Goal: Feedback & Contribution: Submit feedback/report problem

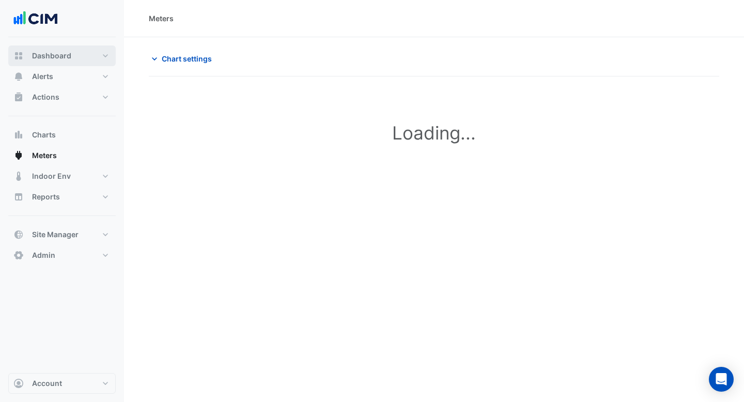
click at [67, 53] on span "Dashboard" at bounding box center [51, 56] width 39 height 10
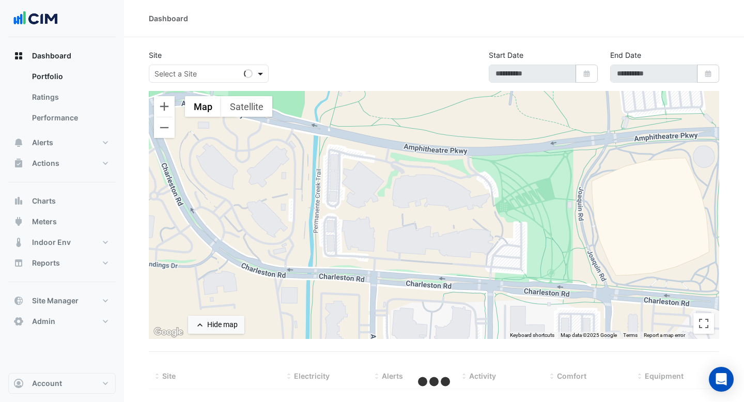
click at [259, 73] on span at bounding box center [261, 73] width 13 height 11
click at [274, 40] on section "Site Select a Site Loading... Start Date Select Date End Date Select Date ← Mov…" at bounding box center [434, 213] width 620 height 352
select select "***"
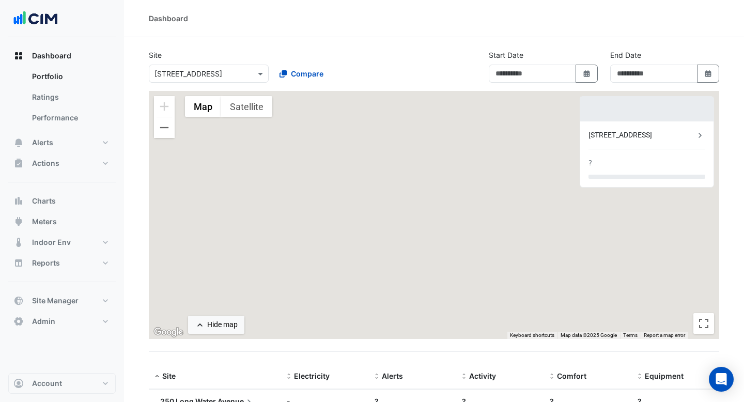
type input "**********"
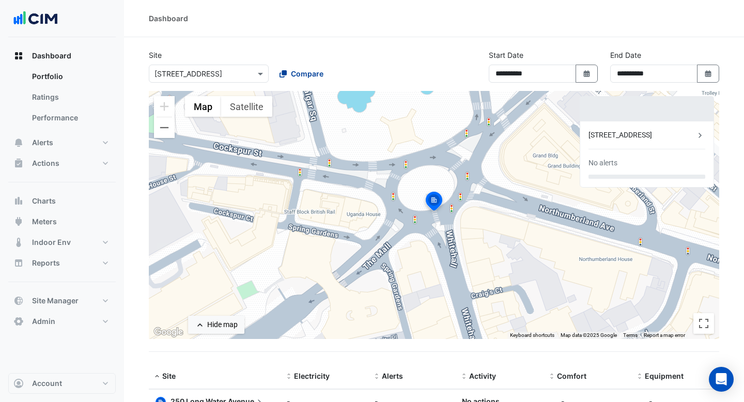
click at [292, 69] on span "Compare" at bounding box center [307, 73] width 33 height 11
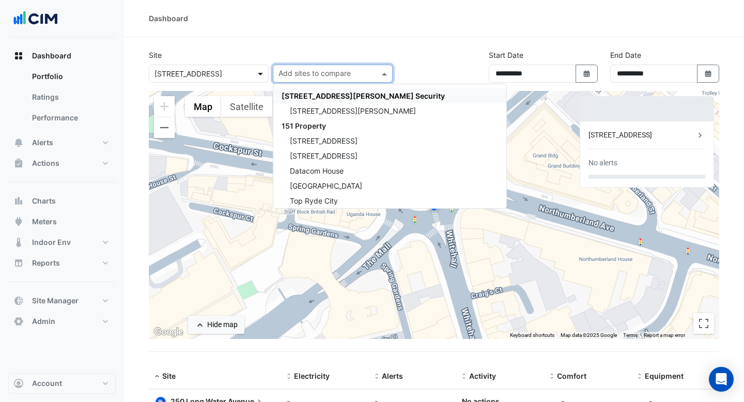
click at [256, 73] on span at bounding box center [261, 73] width 13 height 11
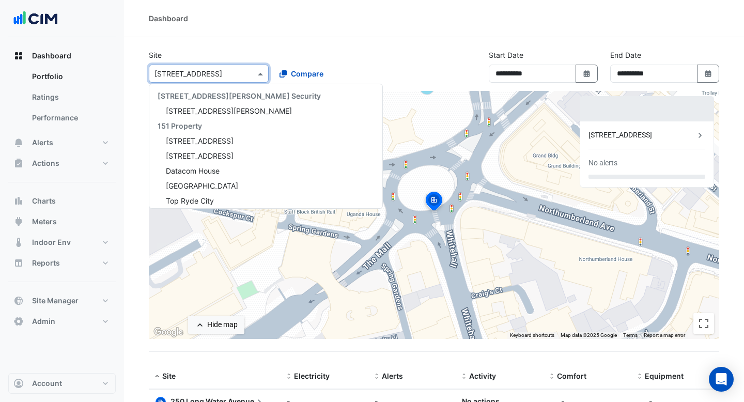
scroll to position [11686, 0]
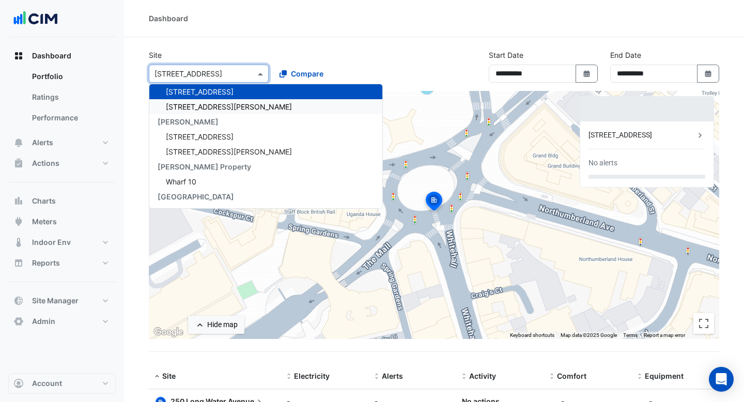
click at [235, 103] on div "[STREET_ADDRESS][PERSON_NAME]" at bounding box center [265, 106] width 233 height 15
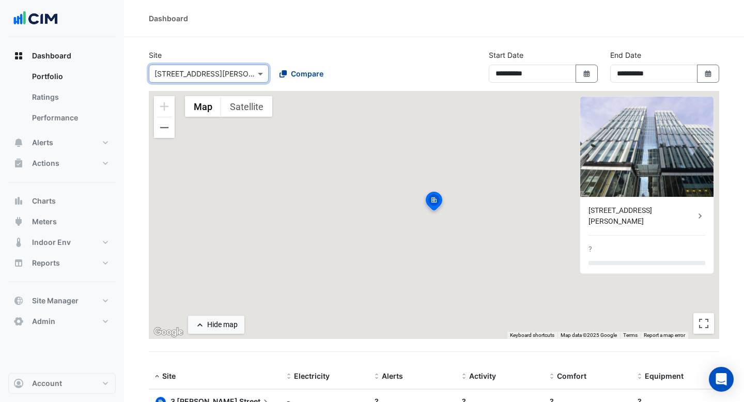
click at [302, 77] on span "Compare" at bounding box center [307, 73] width 33 height 11
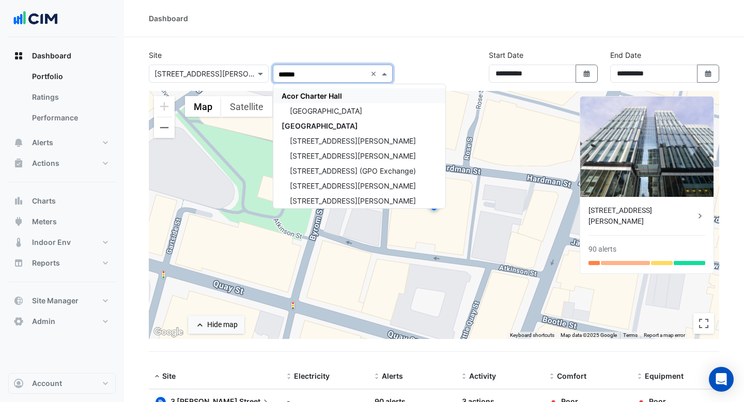
type input "*******"
click at [299, 123] on span "[GEOGRAPHIC_DATA]" at bounding box center [319, 125] width 76 height 9
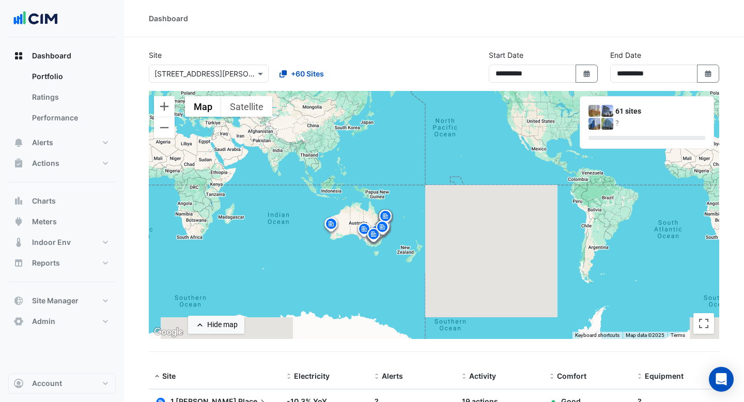
drag, startPoint x: 505, startPoint y: 209, endPoint x: 337, endPoint y: 162, distance: 174.4
click at [337, 162] on div "To activate drag with keyboard, press Alt + Enter. Once in keyboard drag state,…" at bounding box center [434, 215] width 570 height 248
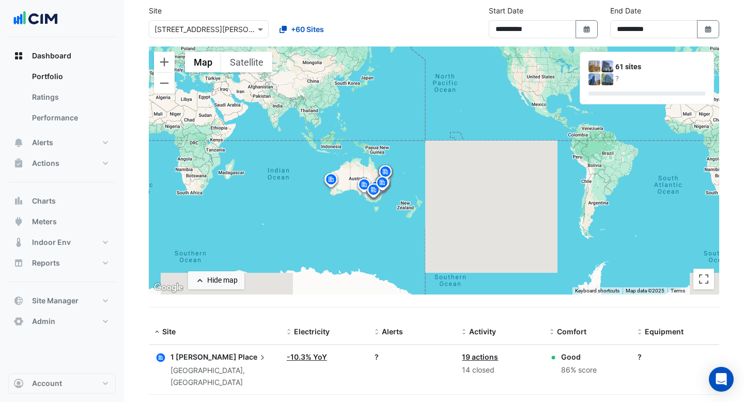
scroll to position [55, 0]
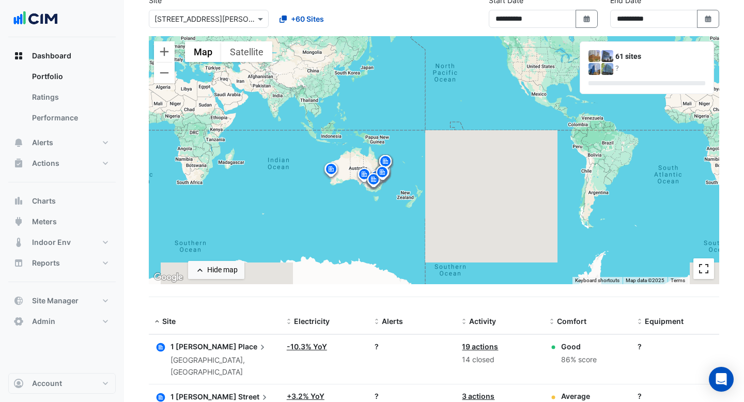
click at [701, 266] on button "Toggle fullscreen view" at bounding box center [703, 268] width 21 height 21
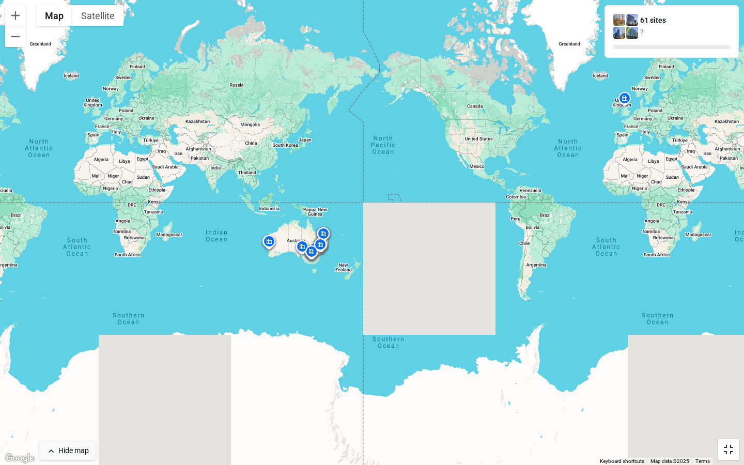
click at [731, 401] on button "Toggle fullscreen view" at bounding box center [728, 449] width 21 height 21
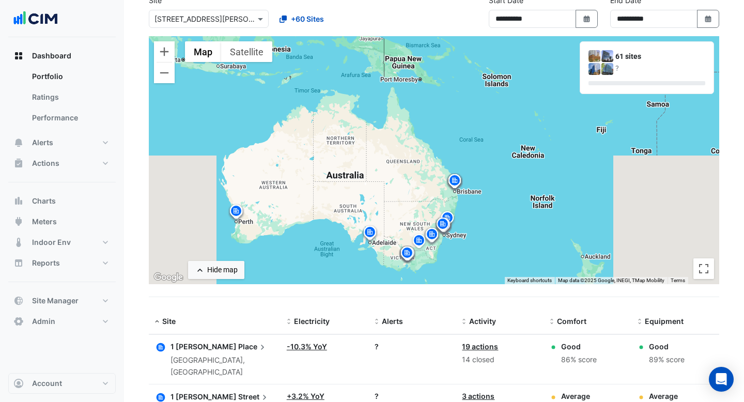
drag, startPoint x: 379, startPoint y: 162, endPoint x: 465, endPoint y: 164, distance: 86.3
click at [466, 165] on div "To activate drag with keyboard, press Alt + Enter. Once in keyboard drag state,…" at bounding box center [434, 160] width 570 height 248
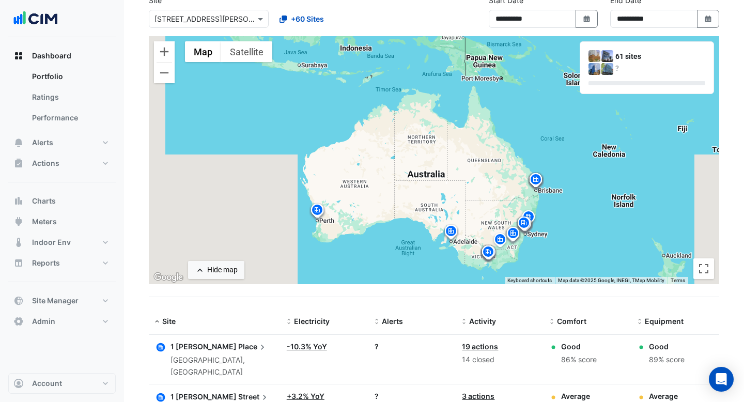
drag, startPoint x: 465, startPoint y: 164, endPoint x: 551, endPoint y: 163, distance: 85.2
click at [554, 164] on div "To activate drag with keyboard, press Alt + Enter. Once in keyboard drag state,…" at bounding box center [434, 160] width 570 height 248
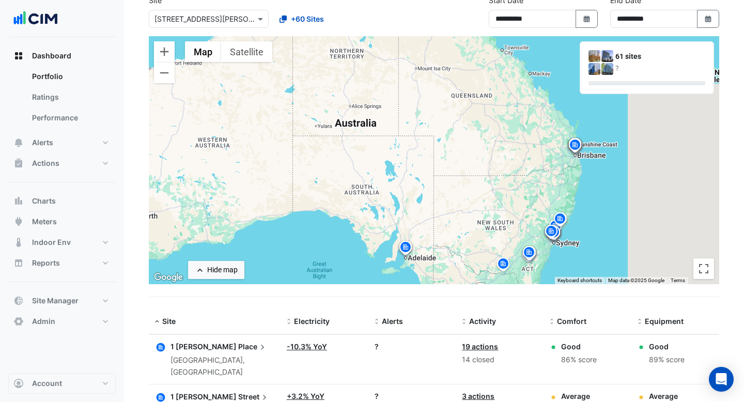
drag, startPoint x: 547, startPoint y: 165, endPoint x: 604, endPoint y: 101, distance: 85.2
click at [605, 101] on div "To activate drag with keyboard, press Alt + Enter. Once in keyboard drag state,…" at bounding box center [434, 160] width 570 height 248
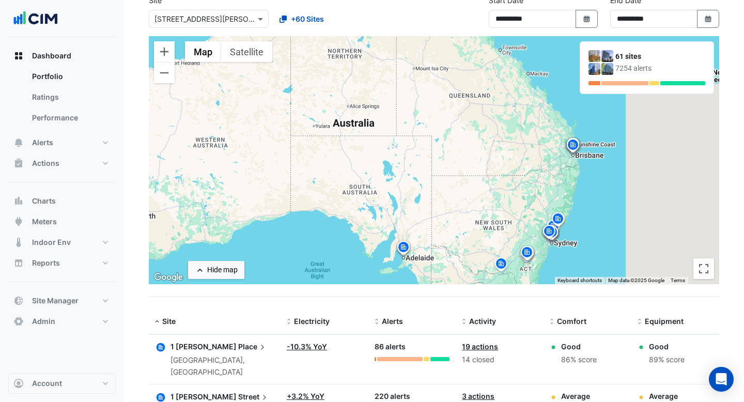
click at [550, 228] on img at bounding box center [549, 233] width 17 height 18
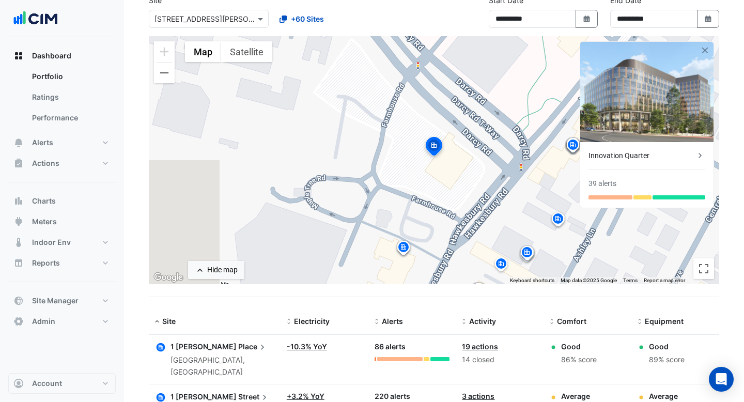
click at [433, 150] on img at bounding box center [433, 147] width 23 height 25
click at [704, 46] on button "button" at bounding box center [705, 50] width 9 height 9
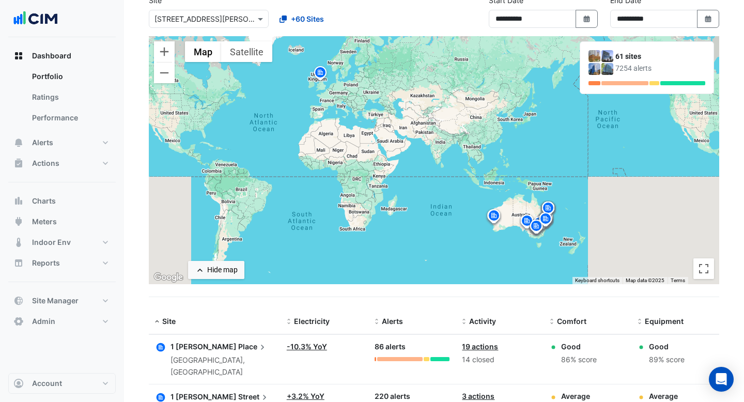
click at [545, 218] on img at bounding box center [545, 220] width 17 height 18
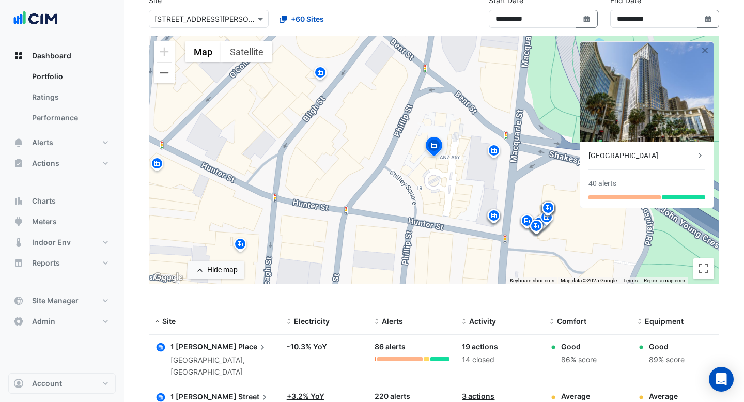
click at [638, 158] on div "[GEOGRAPHIC_DATA]" at bounding box center [641, 155] width 106 height 11
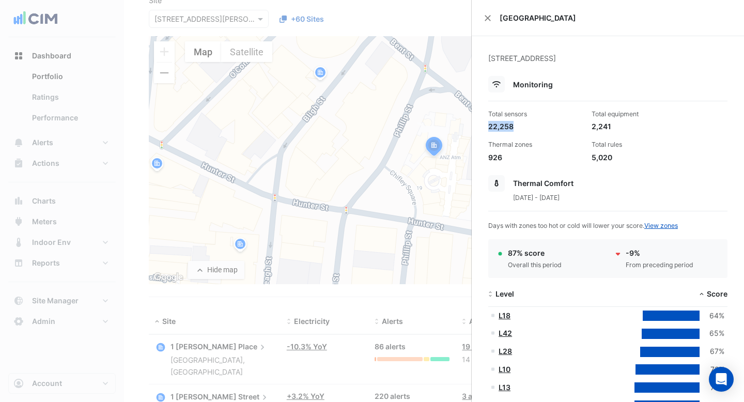
drag, startPoint x: 513, startPoint y: 125, endPoint x: 488, endPoint y: 125, distance: 25.3
click at [488, 125] on div "22,258" at bounding box center [535, 126] width 95 height 11
click at [515, 126] on div "22,258" at bounding box center [535, 126] width 95 height 11
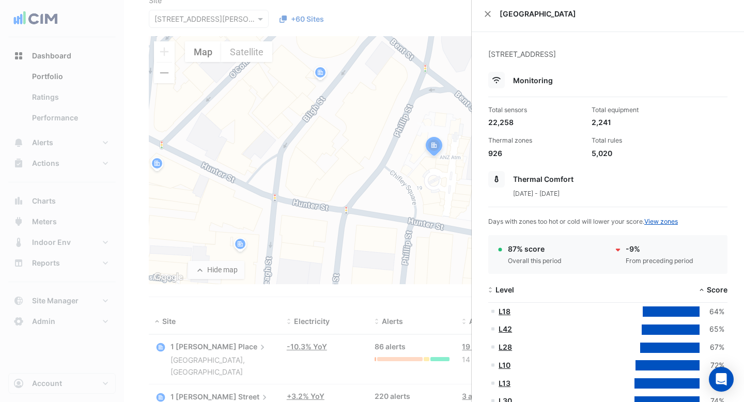
scroll to position [3, 0]
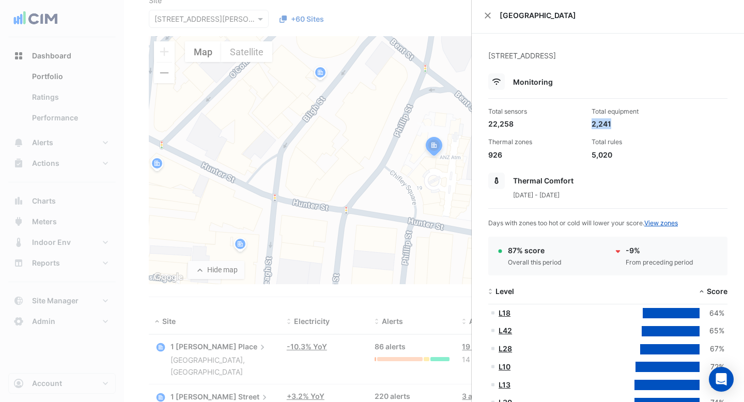
drag, startPoint x: 612, startPoint y: 122, endPoint x: 591, endPoint y: 122, distance: 21.2
click at [591, 122] on div "2,241" at bounding box center [638, 123] width 95 height 11
click at [605, 127] on div "2,241" at bounding box center [638, 123] width 95 height 11
drag, startPoint x: 609, startPoint y: 125, endPoint x: 600, endPoint y: 125, distance: 9.8
click at [600, 125] on div "2,241" at bounding box center [638, 123] width 95 height 11
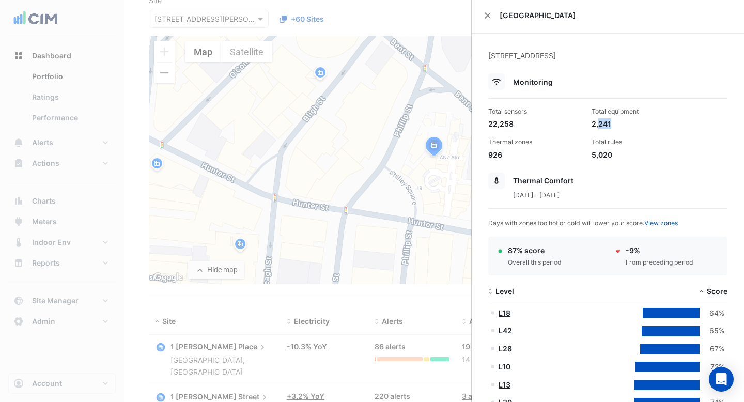
click at [620, 133] on div "Total sensors 22,258 Total equipment 2,241 Thermal zones 926 Total rules 5,020" at bounding box center [607, 129] width 247 height 61
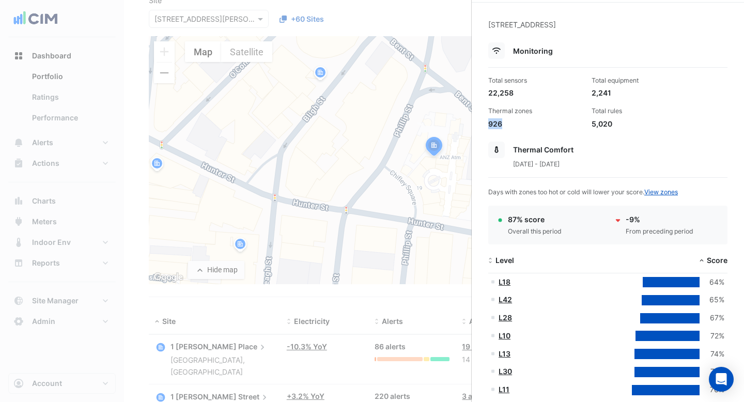
drag, startPoint x: 501, startPoint y: 127, endPoint x: 489, endPoint y: 127, distance: 12.4
click at [489, 127] on div "926" at bounding box center [535, 123] width 95 height 11
click at [516, 122] on div "926" at bounding box center [535, 123] width 95 height 11
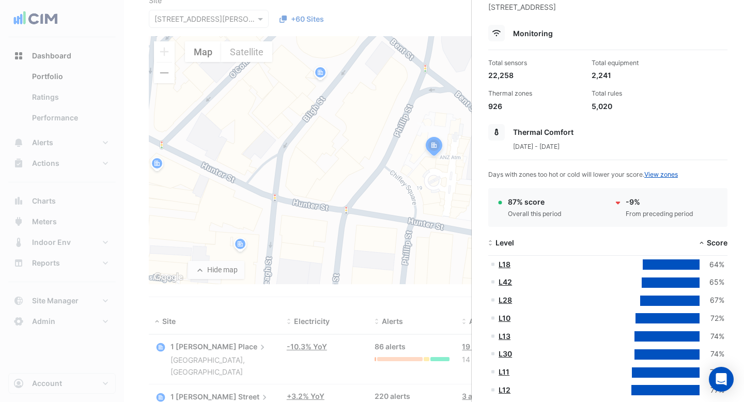
scroll to position [57, 0]
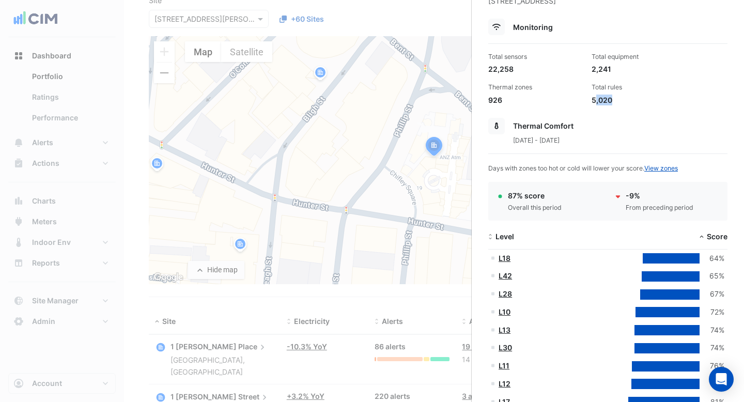
drag, startPoint x: 614, startPoint y: 101, endPoint x: 594, endPoint y: 102, distance: 19.6
click at [594, 102] on div "5,020" at bounding box center [638, 100] width 95 height 11
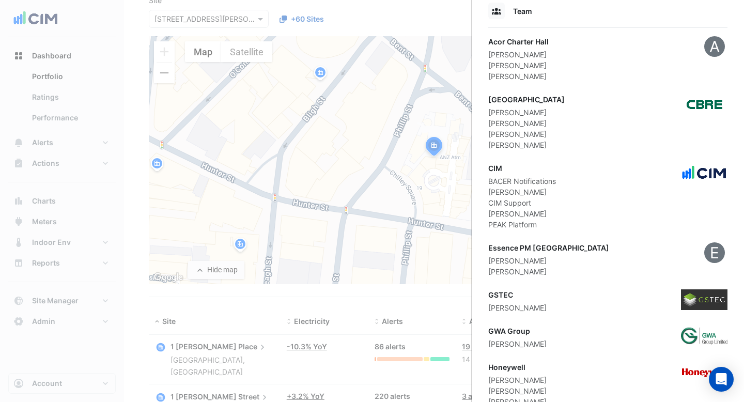
scroll to position [1406, 0]
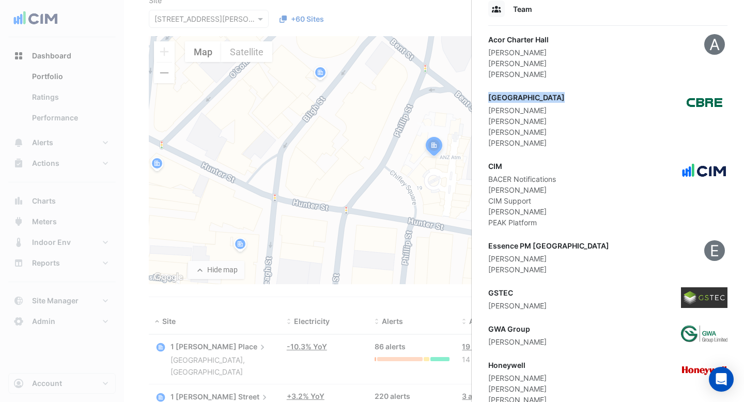
drag, startPoint x: 551, startPoint y: 100, endPoint x: 487, endPoint y: 100, distance: 63.5
click at [546, 98] on div "[GEOGRAPHIC_DATA]" at bounding box center [526, 97] width 76 height 11
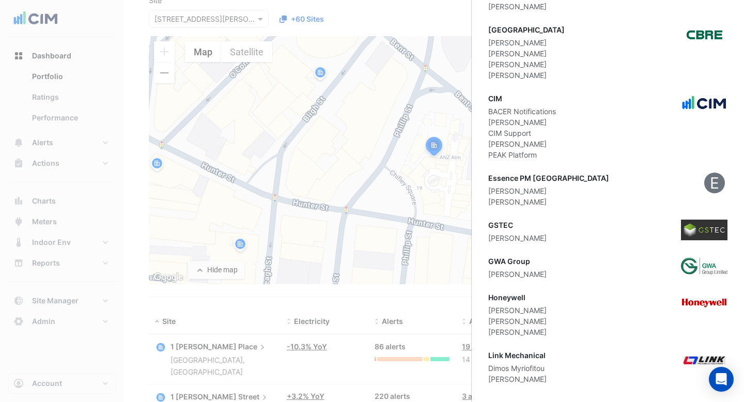
scroll to position [1485, 0]
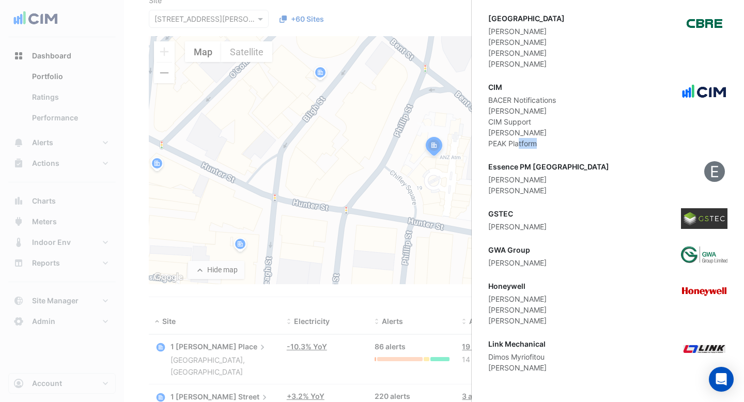
drag, startPoint x: 537, startPoint y: 147, endPoint x: 520, endPoint y: 142, distance: 18.5
click at [520, 142] on div "PEAK Platform" at bounding box center [522, 143] width 68 height 11
click at [499, 113] on div "[PERSON_NAME]" at bounding box center [522, 110] width 68 height 11
drag, startPoint x: 528, startPoint y: 228, endPoint x: 489, endPoint y: 227, distance: 38.7
click at [489, 227] on div "[PERSON_NAME]" at bounding box center [517, 226] width 58 height 11
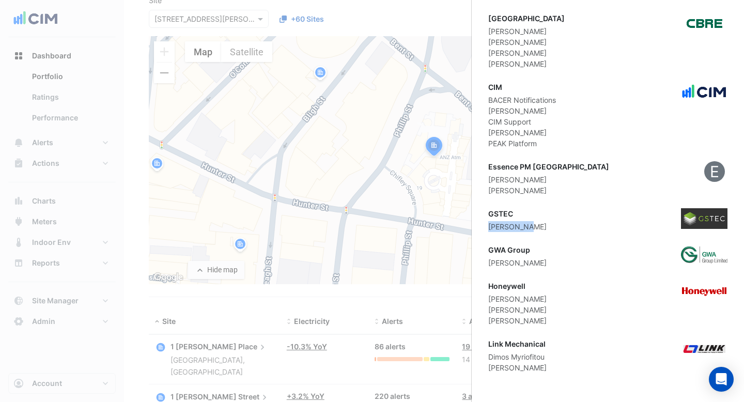
click at [521, 227] on div "[PERSON_NAME]" at bounding box center [517, 226] width 58 height 11
drag, startPoint x: 529, startPoint y: 263, endPoint x: 495, endPoint y: 263, distance: 34.1
click at [496, 263] on div "[PERSON_NAME]" at bounding box center [517, 262] width 58 height 11
click at [526, 266] on div "[PERSON_NAME]" at bounding box center [517, 262] width 58 height 11
drag, startPoint x: 525, startPoint y: 301, endPoint x: 487, endPoint y: 301, distance: 38.2
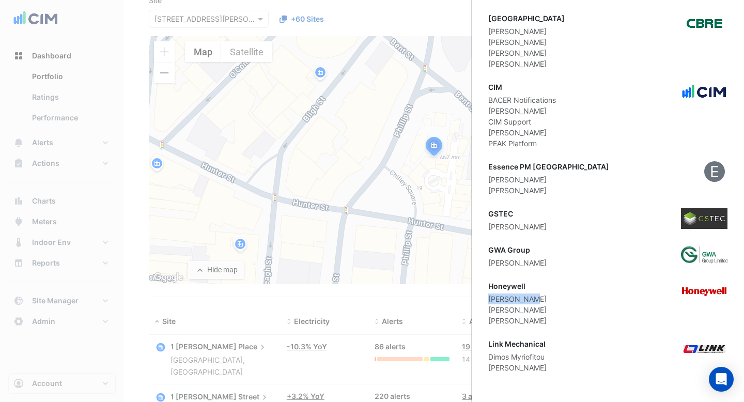
click at [526, 309] on div "[PERSON_NAME]" at bounding box center [517, 309] width 58 height 11
drag, startPoint x: 542, startPoint y: 359, endPoint x: 512, endPoint y: 359, distance: 30.5
click at [512, 359] on div "Dimos Myriofitou" at bounding box center [517, 356] width 58 height 11
click at [491, 358] on div "Dimos Myriofitou" at bounding box center [517, 356] width 58 height 11
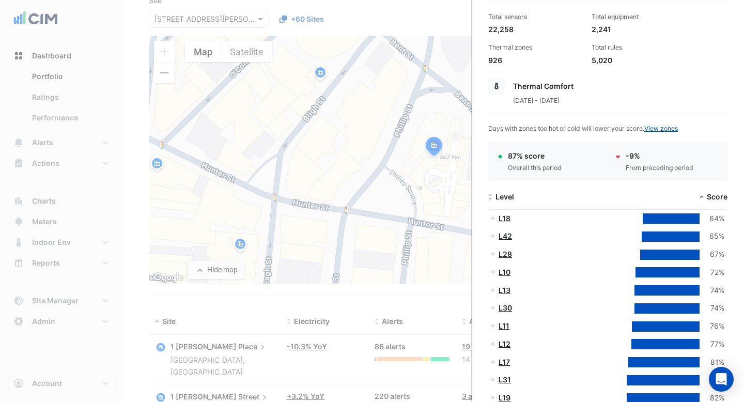
scroll to position [0, 0]
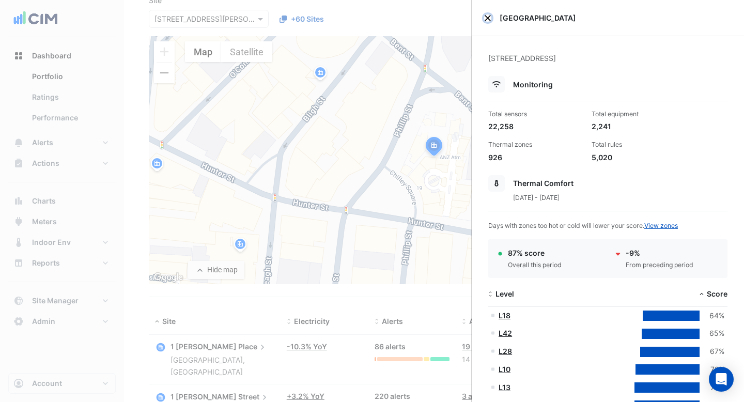
click at [486, 18] on button "Close" at bounding box center [487, 17] width 7 height 7
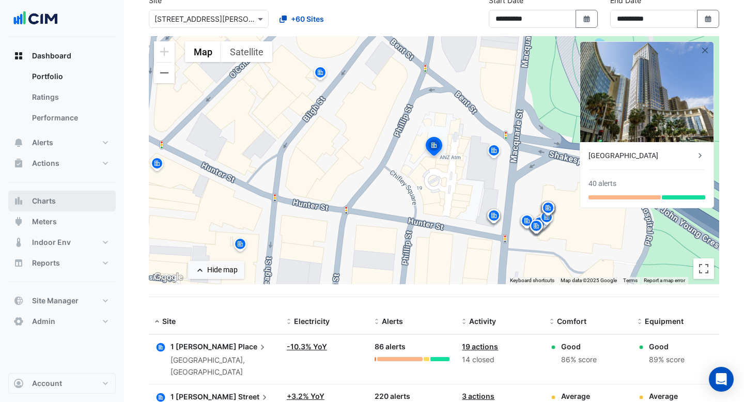
click at [45, 202] on span "Charts" at bounding box center [44, 201] width 24 height 10
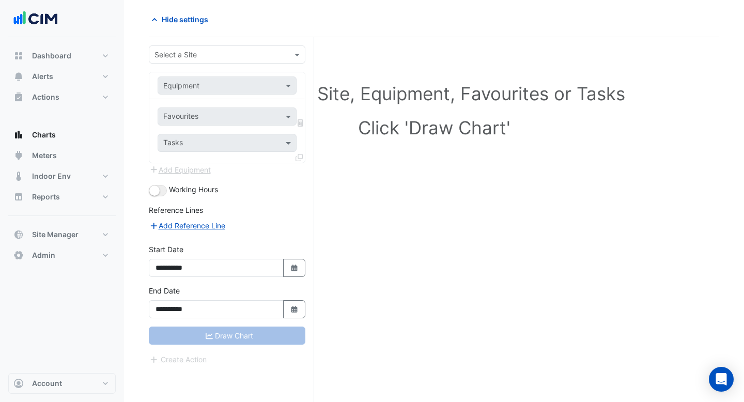
scroll to position [39, 0]
click at [255, 50] on input "text" at bounding box center [216, 55] width 124 height 11
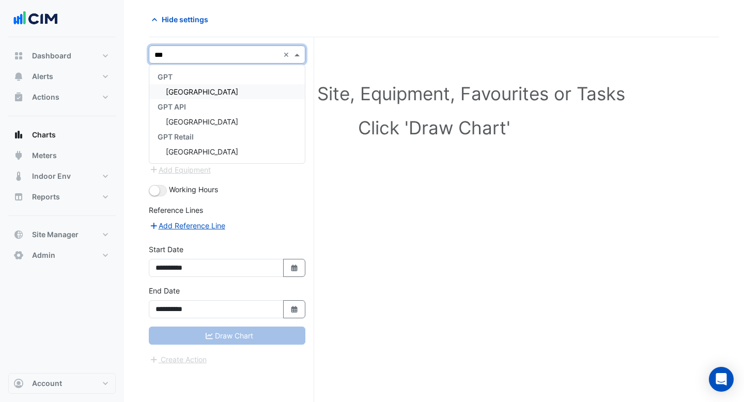
type input "****"
click at [226, 120] on div "[GEOGRAPHIC_DATA]" at bounding box center [226, 121] width 155 height 15
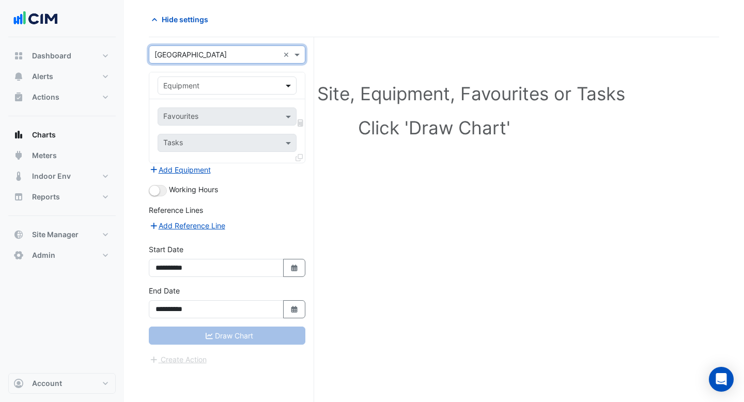
click at [288, 86] on span at bounding box center [289, 85] width 13 height 11
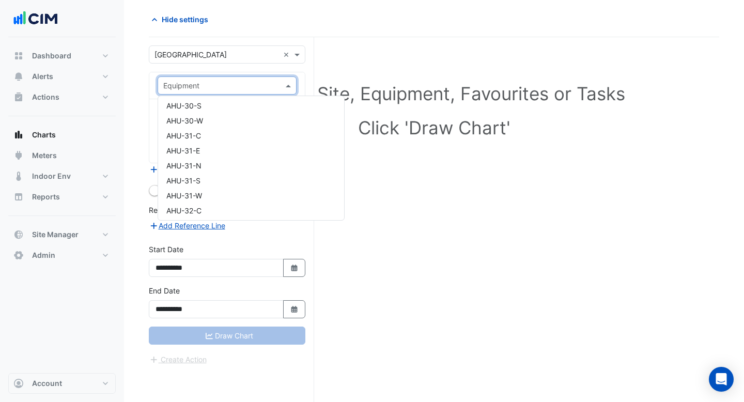
scroll to position [1638, 0]
click at [200, 111] on div "AHU-29-W" at bounding box center [251, 117] width 186 height 15
click at [289, 121] on span at bounding box center [289, 116] width 13 height 11
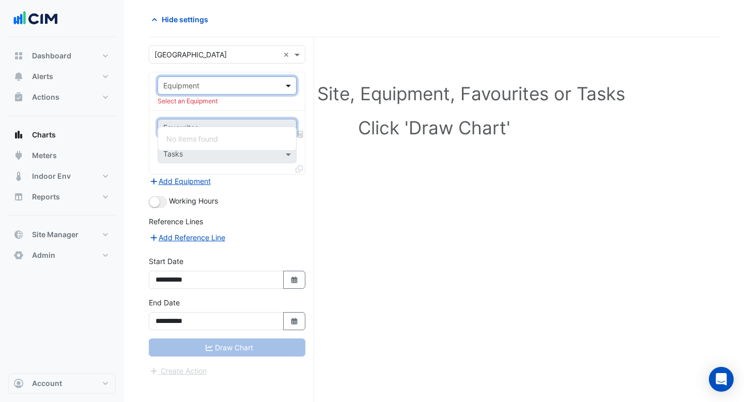
click at [288, 84] on span at bounding box center [289, 85] width 13 height 11
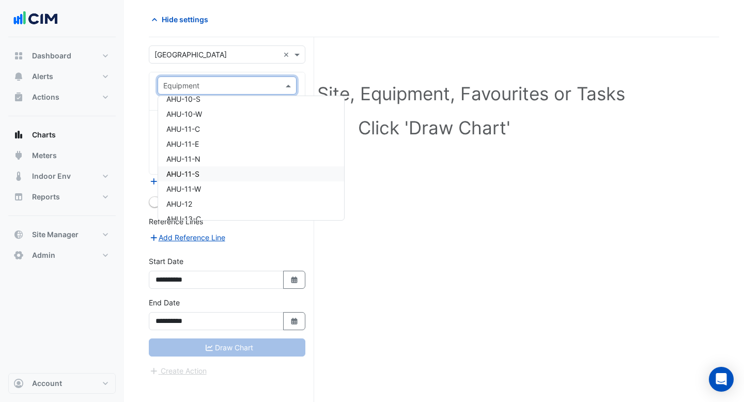
scroll to position [470, 0]
click at [208, 161] on div "AHU-12" at bounding box center [251, 161] width 186 height 15
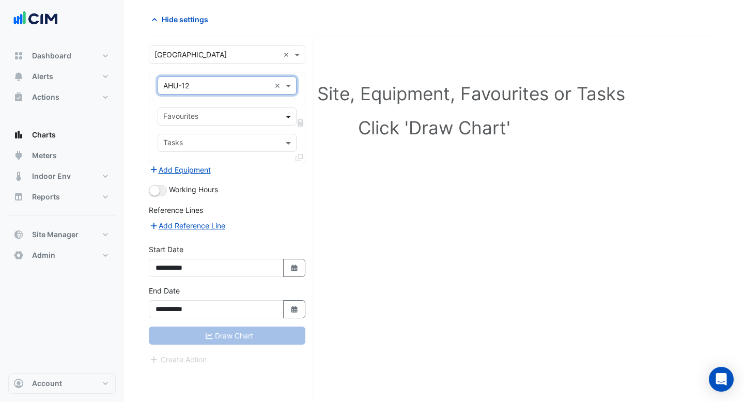
click at [290, 117] on span at bounding box center [289, 116] width 13 height 11
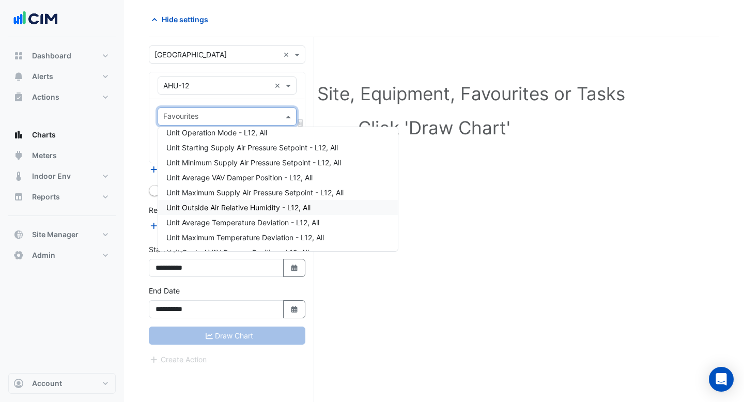
scroll to position [58, 0]
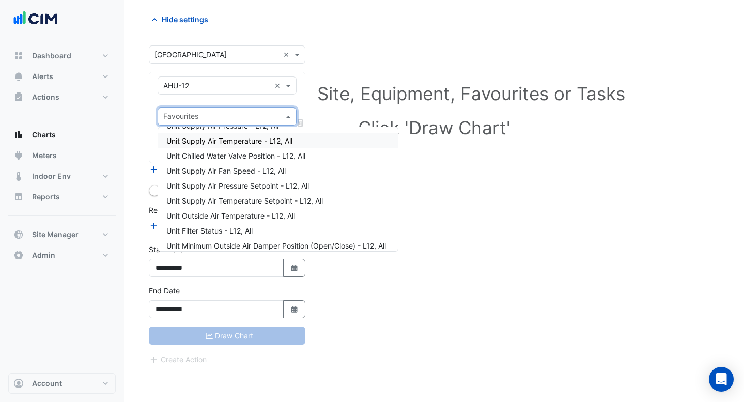
click at [238, 145] on div "Unit Supply Air Temperature - L12, All" at bounding box center [278, 140] width 240 height 15
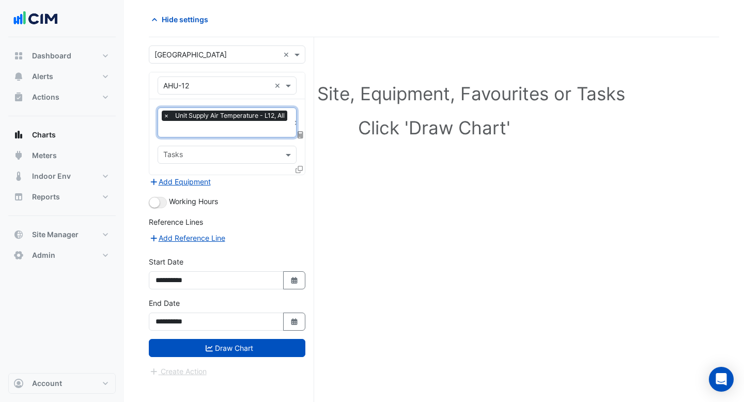
click at [236, 130] on input "text" at bounding box center [226, 129] width 127 height 11
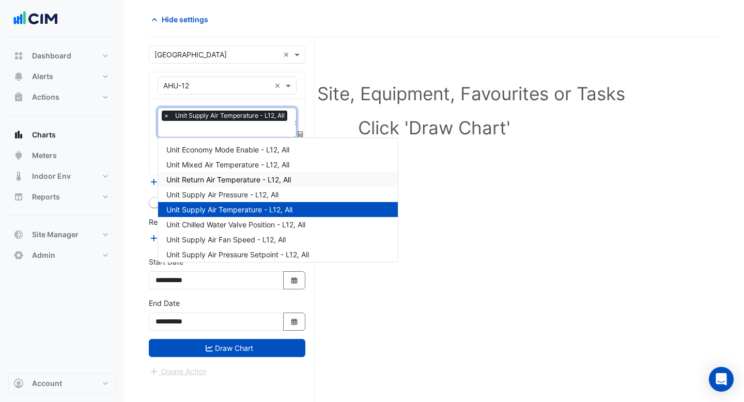
click at [235, 177] on span "Unit Return Air Temperature - L12, All" at bounding box center [228, 179] width 124 height 9
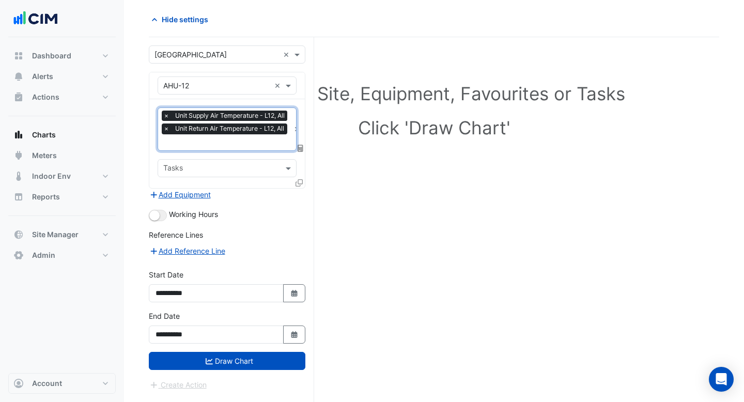
click at [234, 143] on input "text" at bounding box center [226, 143] width 127 height 11
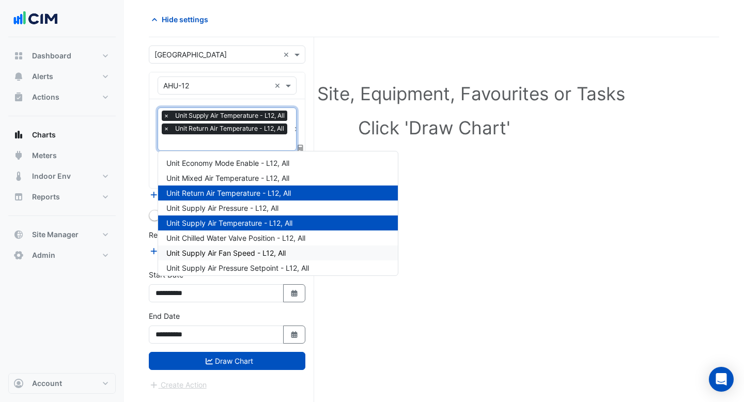
click at [228, 246] on div "Unit Supply Air Fan Speed - L12, All" at bounding box center [278, 252] width 240 height 15
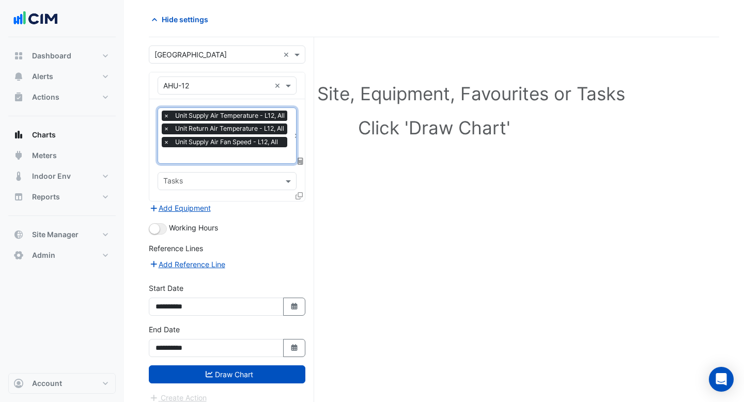
click at [231, 155] on input "text" at bounding box center [226, 156] width 127 height 11
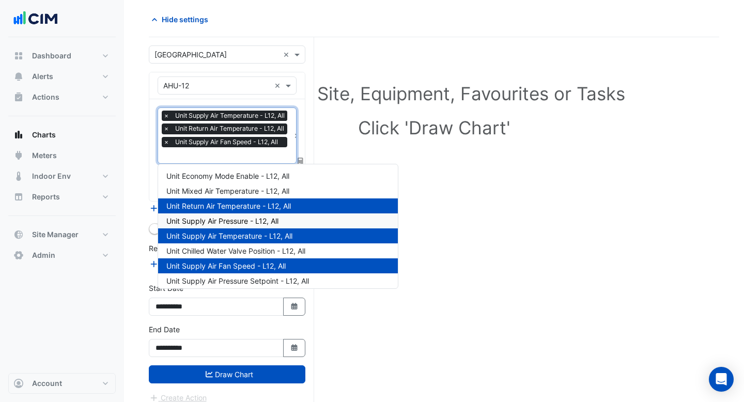
click at [231, 217] on span "Unit Supply Air Pressure - L12, All" at bounding box center [222, 220] width 112 height 9
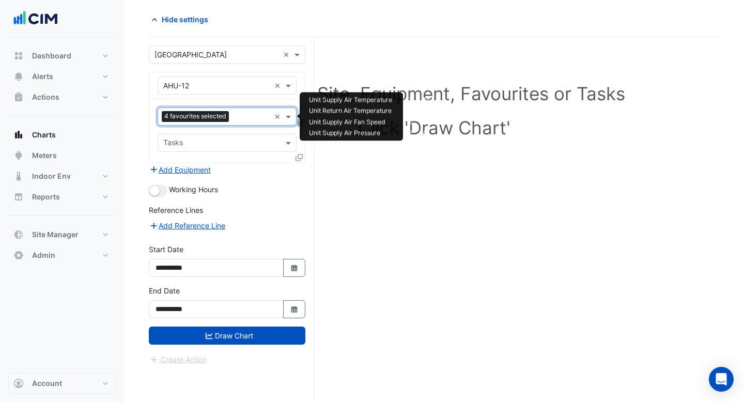
click at [238, 118] on input "text" at bounding box center [251, 117] width 37 height 11
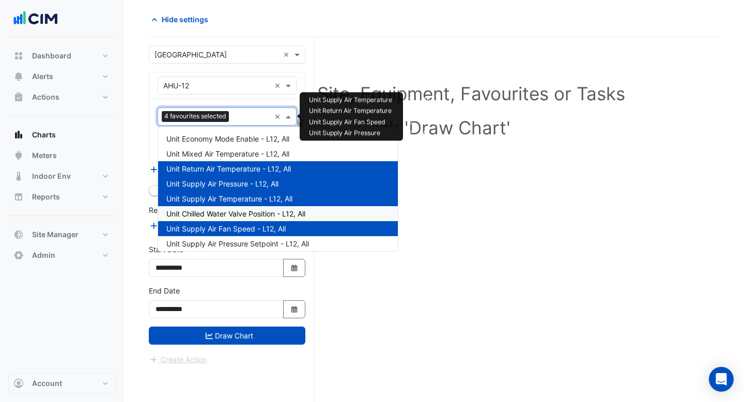
click at [239, 207] on div "Unit Chilled Water Valve Position - L12, All" at bounding box center [278, 213] width 240 height 15
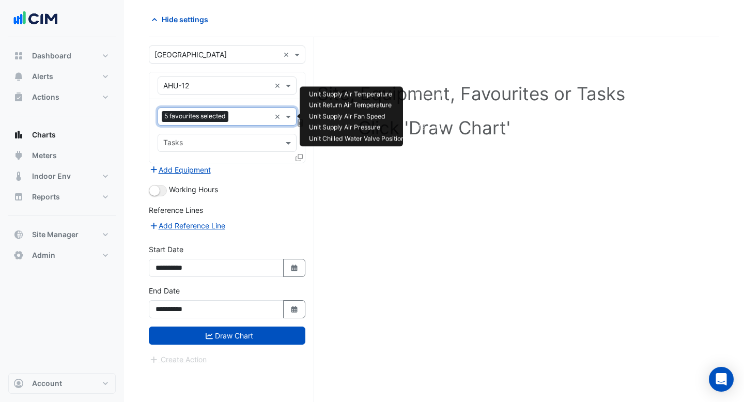
click at [240, 111] on div "5 favourites selected" at bounding box center [214, 116] width 112 height 16
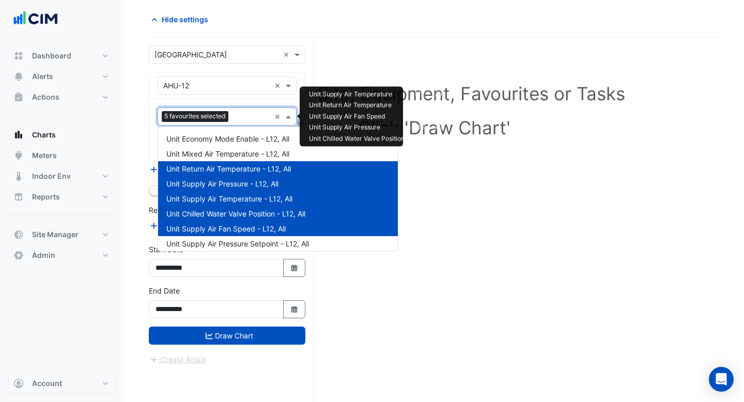
scroll to position [74, 0]
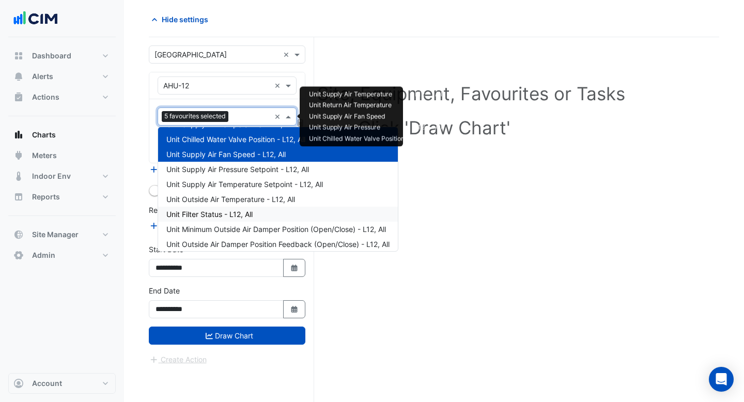
click at [240, 217] on span "Unit Filter Status - L12, All" at bounding box center [209, 214] width 86 height 9
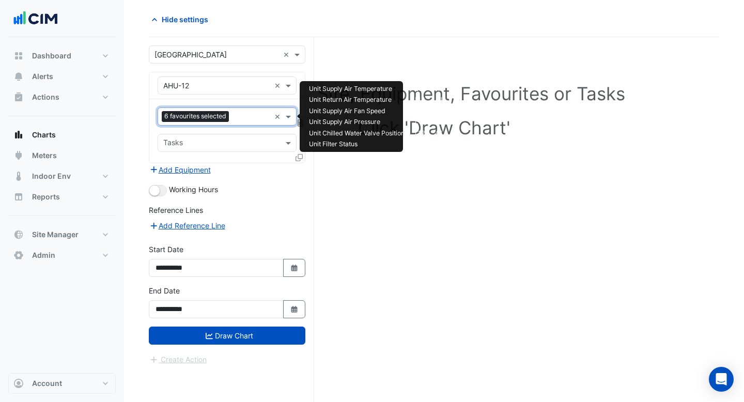
click at [241, 114] on input "text" at bounding box center [251, 117] width 37 height 11
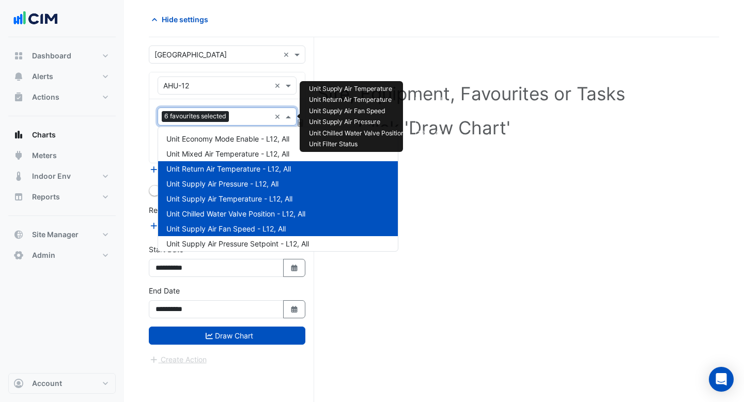
scroll to position [154, 0]
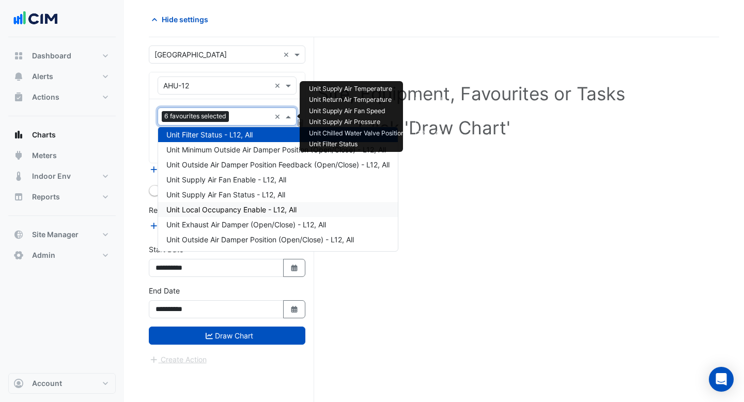
click at [240, 203] on div "Unit Local Occupancy Enable - L12, All" at bounding box center [278, 209] width 240 height 15
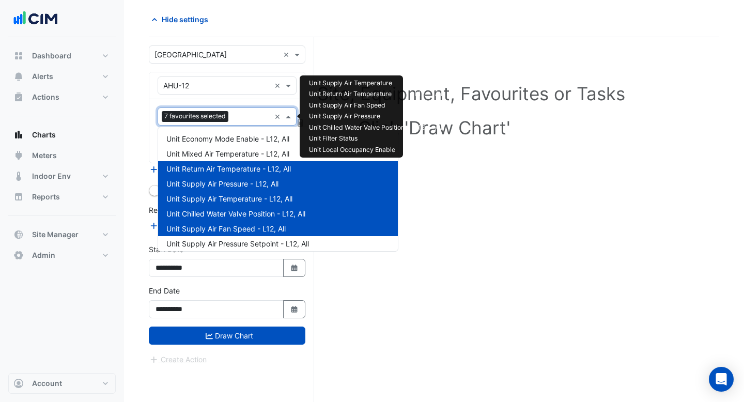
click at [244, 116] on input "text" at bounding box center [251, 117] width 38 height 11
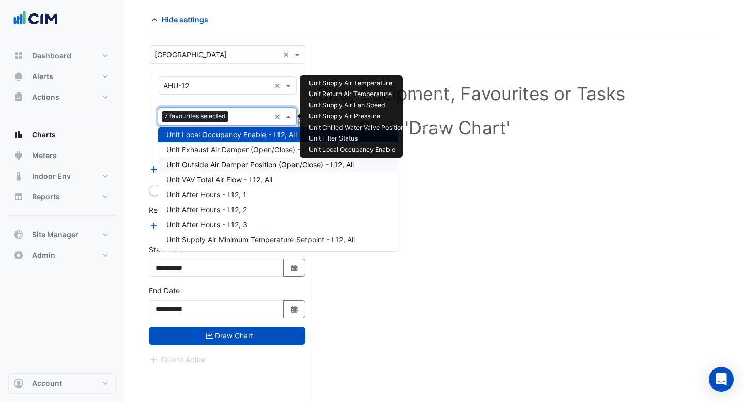
click at [239, 163] on span "Unit Outside Air Damper Position (Open/Close) - L12, All" at bounding box center [259, 164] width 187 height 9
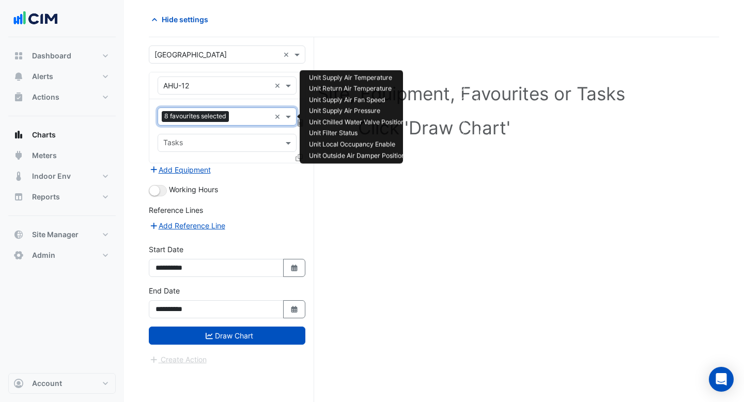
click at [245, 113] on input "text" at bounding box center [251, 117] width 37 height 11
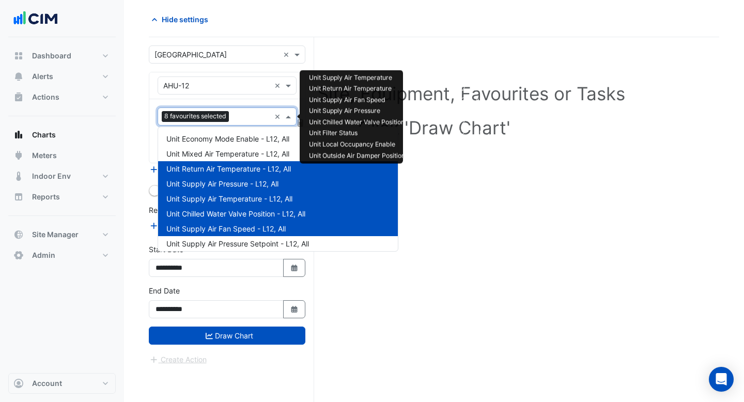
scroll to position [259, 0]
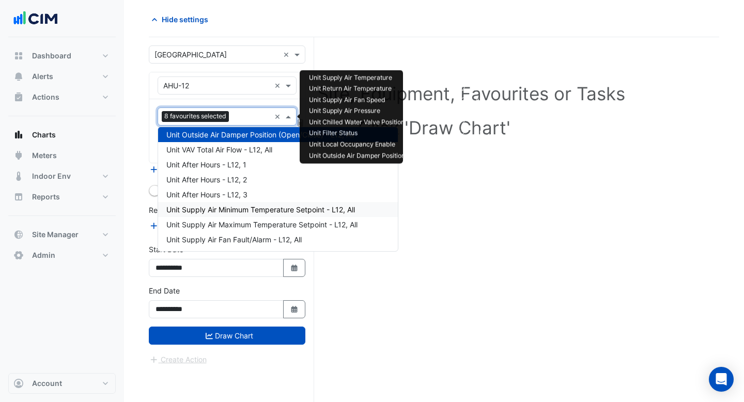
click at [225, 207] on span "Unit Supply Air Minimum Temperature Setpoint - L12, All" at bounding box center [260, 209] width 189 height 9
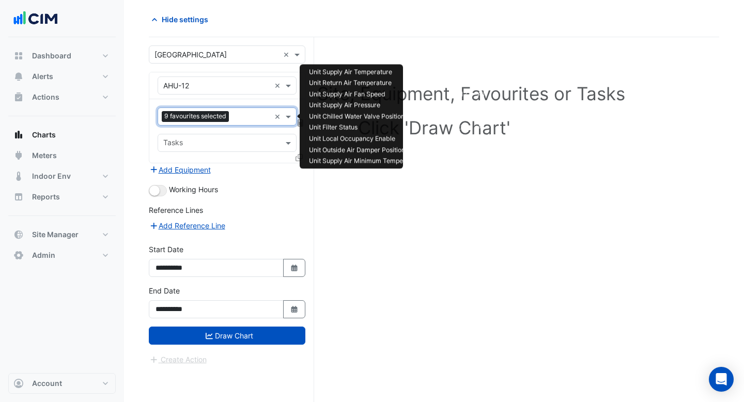
click at [238, 119] on input "text" at bounding box center [251, 117] width 37 height 11
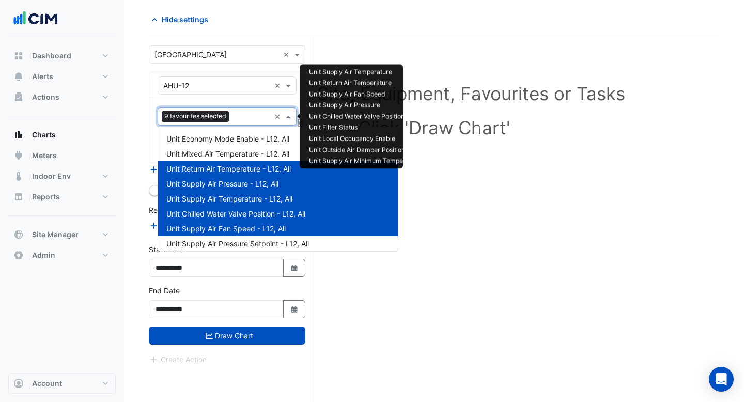
scroll to position [334, 0]
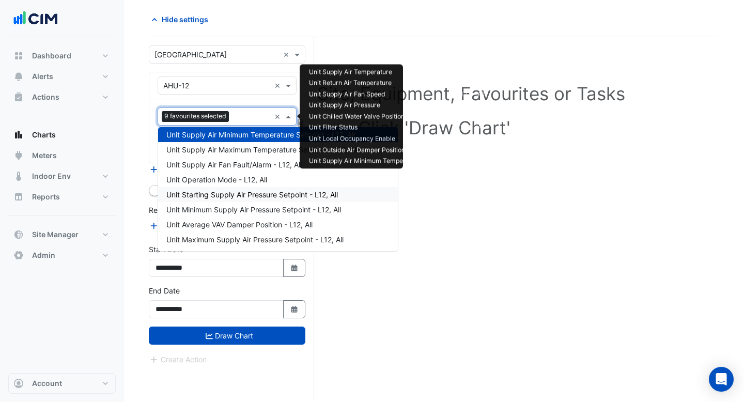
click at [239, 198] on span "Unit Starting Supply Air Pressure Setpoint - L12, All" at bounding box center [251, 194] width 171 height 9
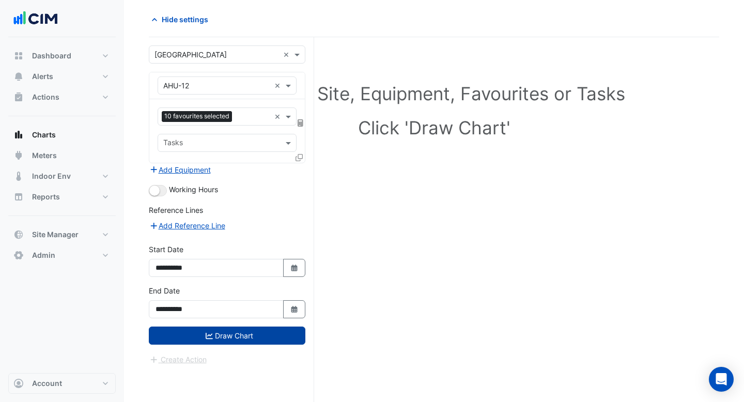
click at [224, 336] on button "Draw Chart" at bounding box center [227, 335] width 156 height 18
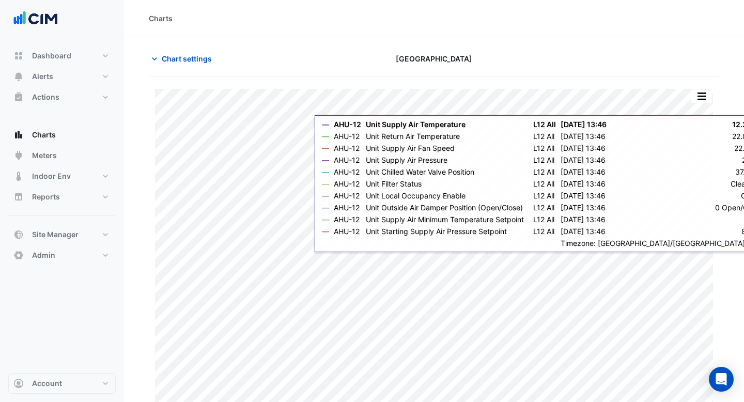
scroll to position [18, 0]
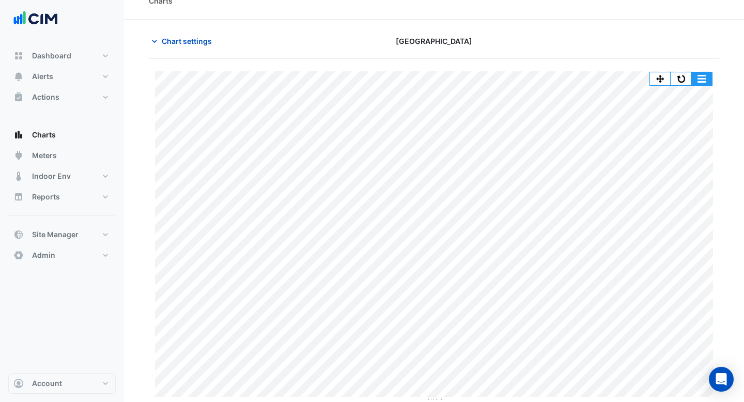
click at [709, 77] on button "button" at bounding box center [701, 78] width 21 height 13
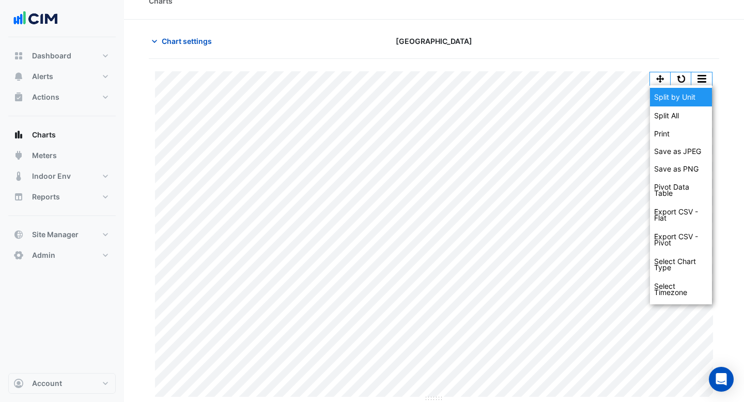
click at [698, 100] on div "Split by Unit" at bounding box center [681, 97] width 62 height 19
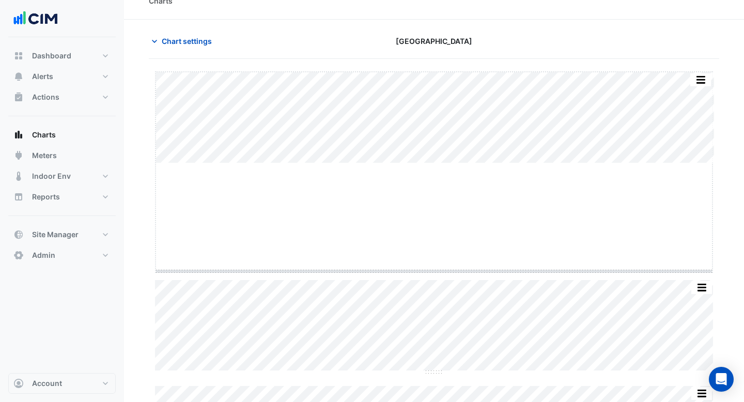
drag, startPoint x: 433, startPoint y: 163, endPoint x: 432, endPoint y: 271, distance: 107.9
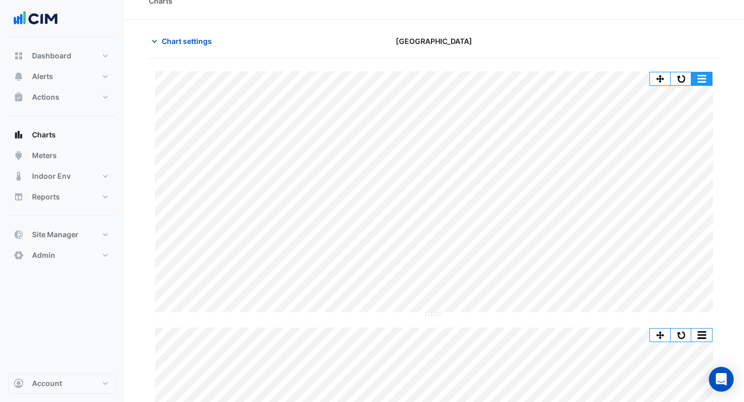
click at [709, 83] on button "button" at bounding box center [701, 78] width 21 height 13
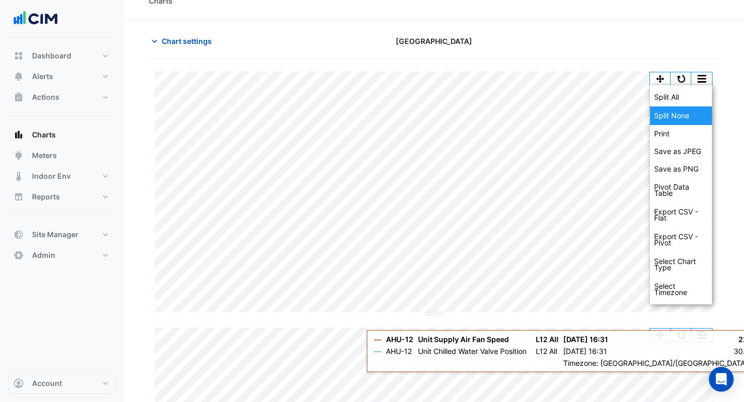
click at [701, 109] on div "Split None" at bounding box center [681, 115] width 62 height 19
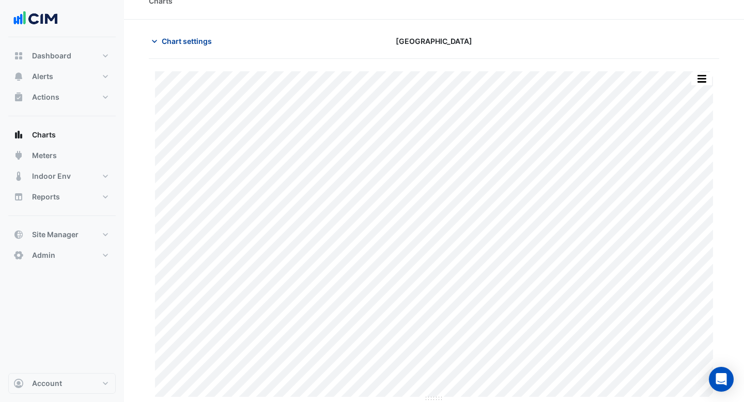
click at [178, 43] on span "Chart settings" at bounding box center [187, 41] width 50 height 11
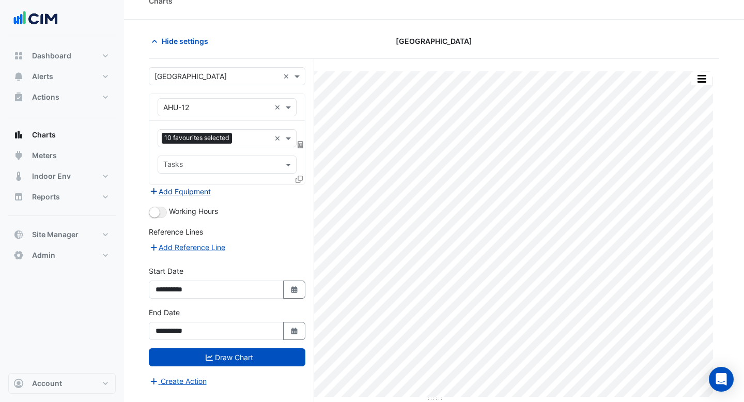
click at [187, 194] on button "Add Equipment" at bounding box center [180, 191] width 62 height 12
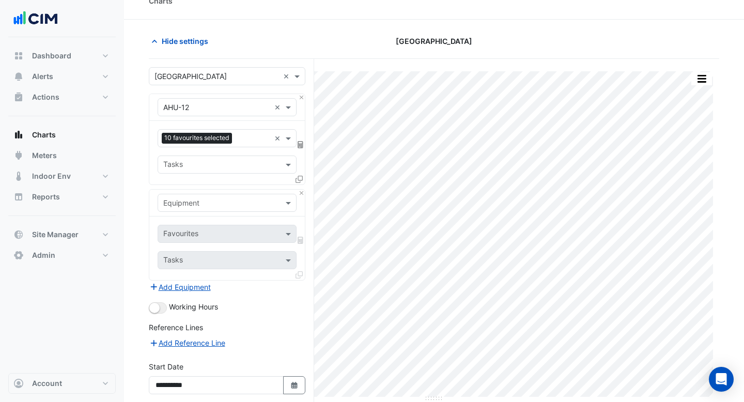
click at [187, 203] on input "text" at bounding box center [216, 203] width 107 height 11
type input "**"
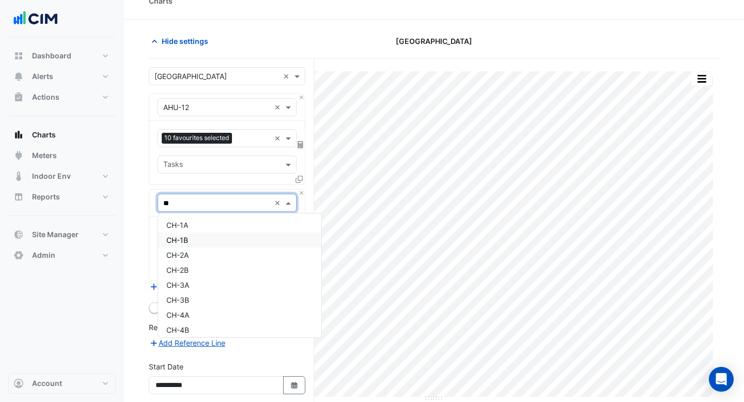
click at [185, 238] on span "CH-1B" at bounding box center [177, 240] width 22 height 9
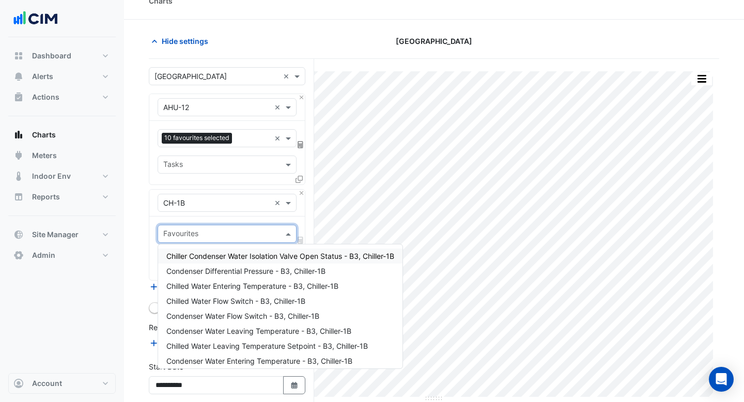
click at [287, 236] on span at bounding box center [289, 233] width 13 height 11
click at [266, 259] on span "Chiller Condenser Water Isolation Valve Open Status - B3, Chiller-1B" at bounding box center [280, 256] width 228 height 9
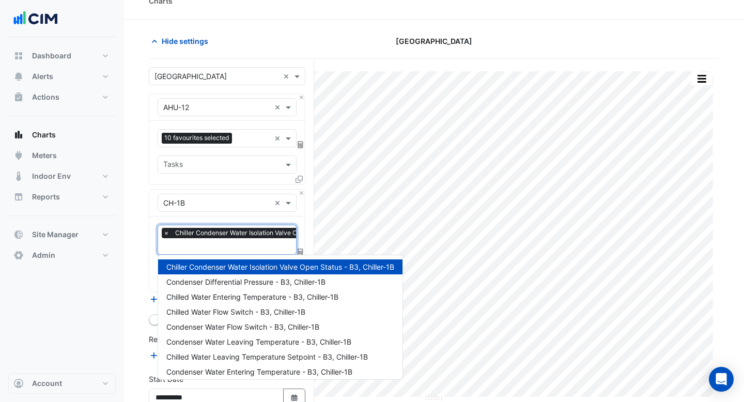
click at [254, 247] on input "text" at bounding box center [271, 247] width 217 height 11
click at [248, 277] on div "Condenser Differential Pressure - B3, Chiller-1B" at bounding box center [280, 281] width 244 height 15
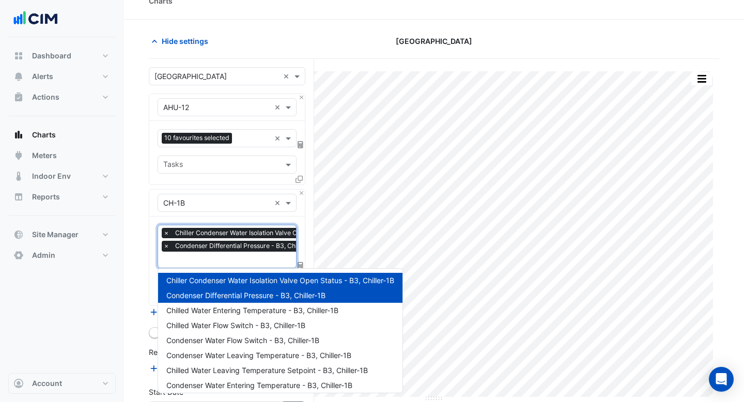
click at [248, 262] on input "text" at bounding box center [271, 260] width 217 height 11
click at [239, 328] on span "Chilled Water Flow Switch - B3, Chiller-1B" at bounding box center [235, 325] width 139 height 9
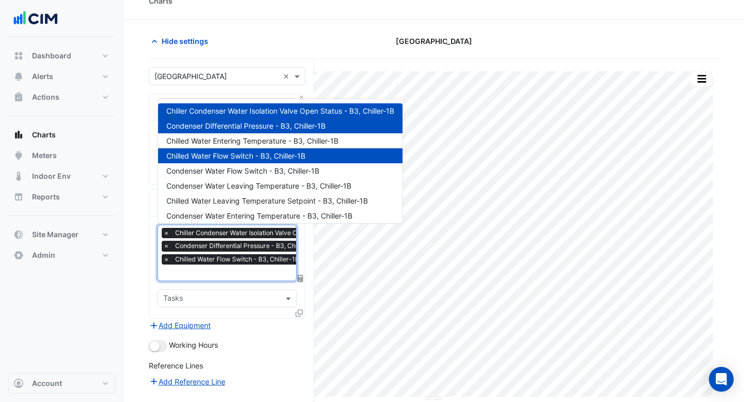
click at [242, 272] on input "text" at bounding box center [271, 273] width 217 height 11
click at [266, 188] on span "Condenser Water Leaving Temperature - B3, Chiller-1B" at bounding box center [258, 185] width 185 height 9
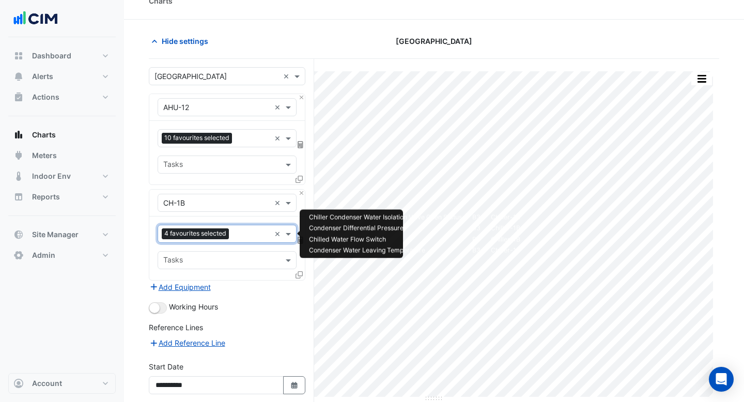
click at [244, 233] on input "text" at bounding box center [251, 234] width 37 height 11
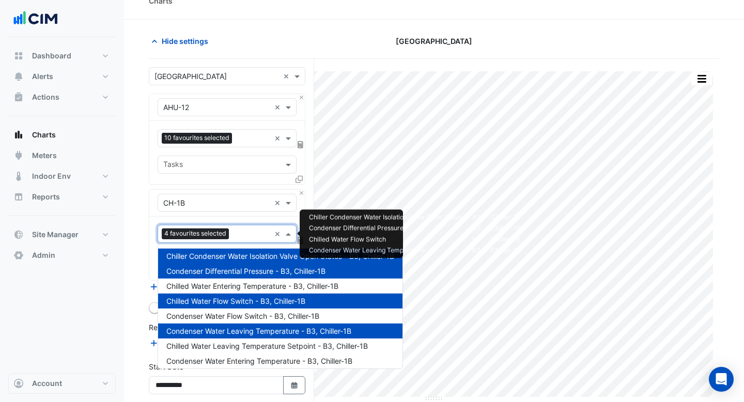
scroll to position [24, 0]
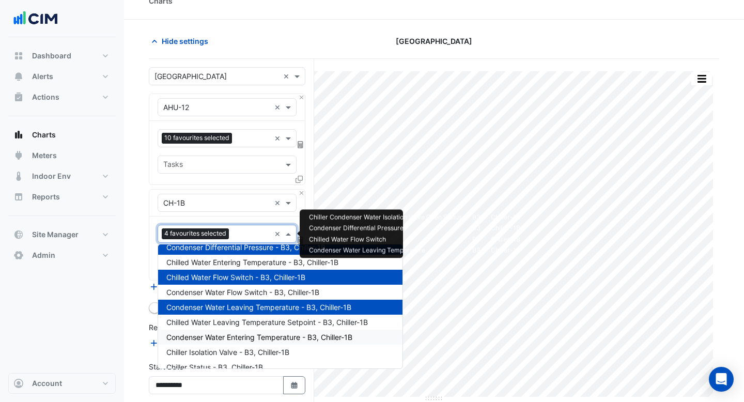
click at [230, 338] on span "Condenser Water Entering Temperature - B3, Chiller-1B" at bounding box center [259, 337] width 186 height 9
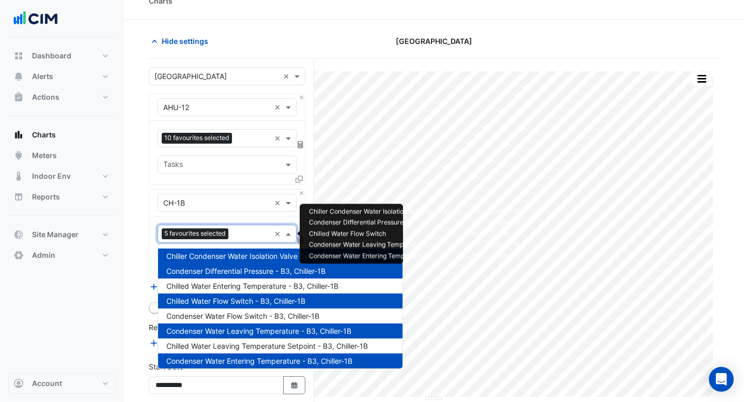
click at [245, 240] on div at bounding box center [250, 234] width 39 height 13
click at [243, 288] on span "Chilled Water Entering Temperature - B3, Chiller-1B" at bounding box center [252, 285] width 172 height 9
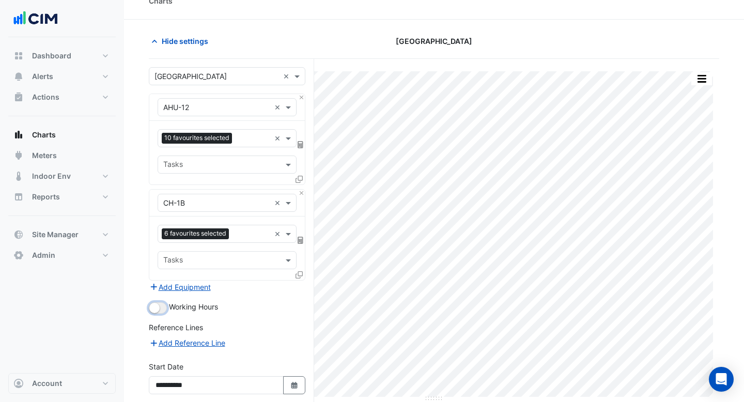
click at [163, 307] on button "button" at bounding box center [158, 307] width 18 height 11
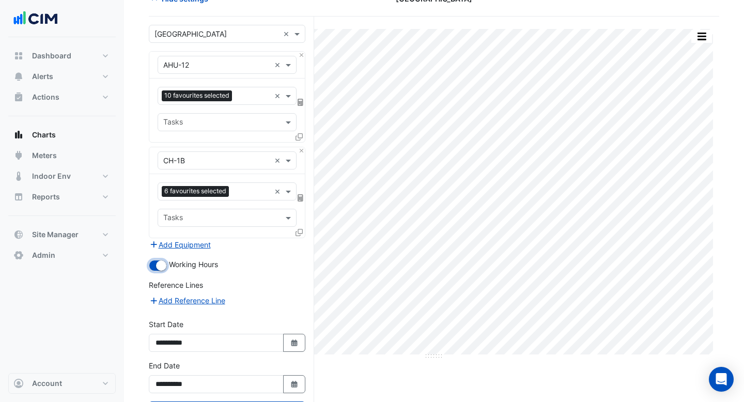
scroll to position [105, 0]
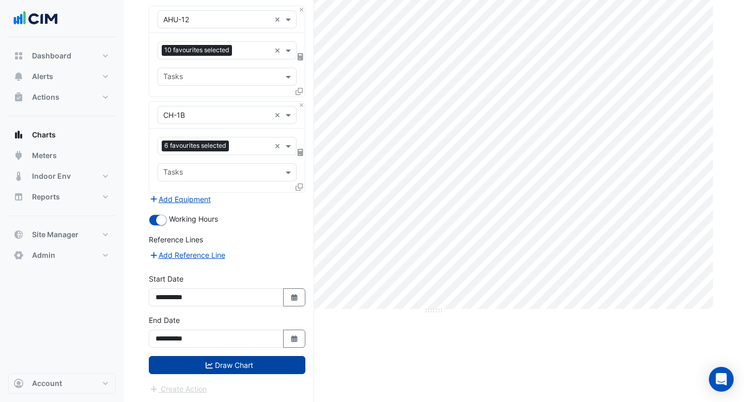
click at [232, 370] on button "Draw Chart" at bounding box center [227, 365] width 156 height 18
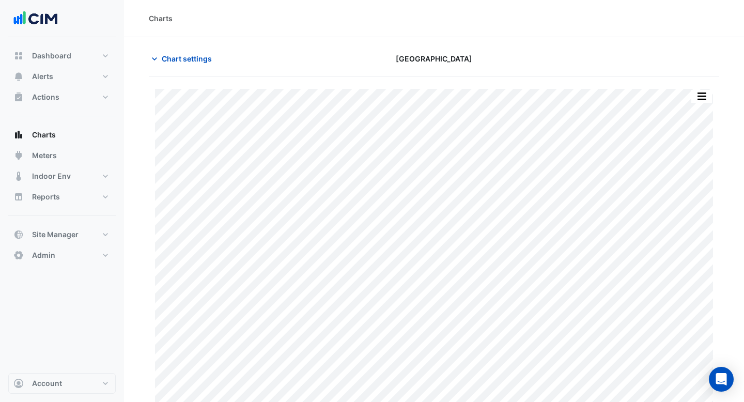
click at [703, 93] on button "button" at bounding box center [701, 96] width 21 height 13
click at [538, 56] on div at bounding box center [628, 59] width 194 height 18
click at [53, 79] on span "Alerts" at bounding box center [42, 76] width 21 height 10
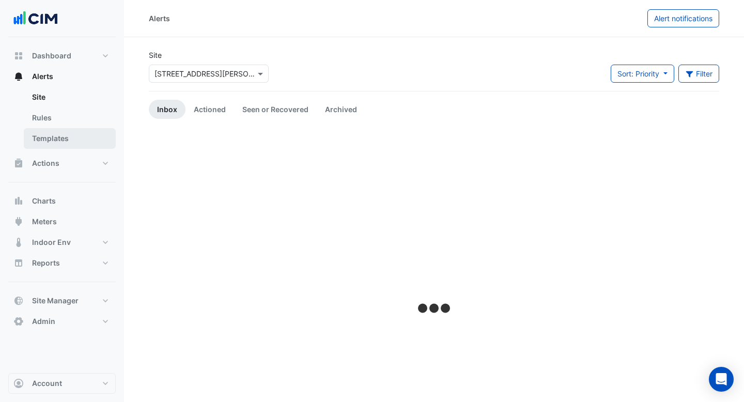
click at [56, 146] on link "Templates" at bounding box center [70, 138] width 92 height 21
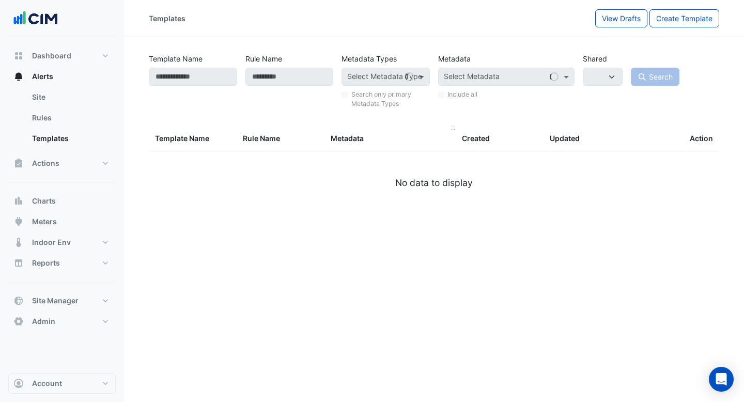
select select
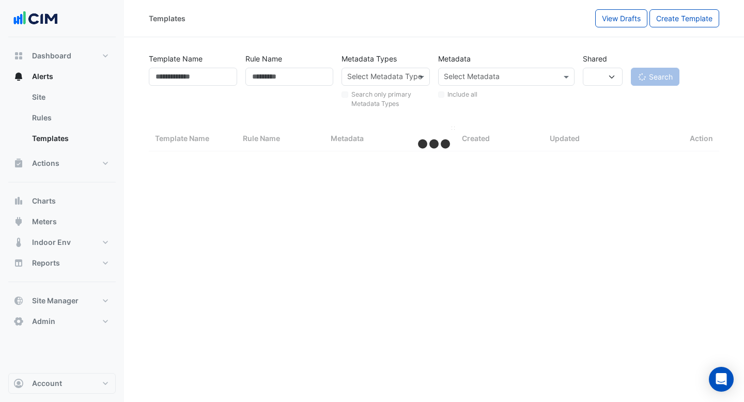
select select "***"
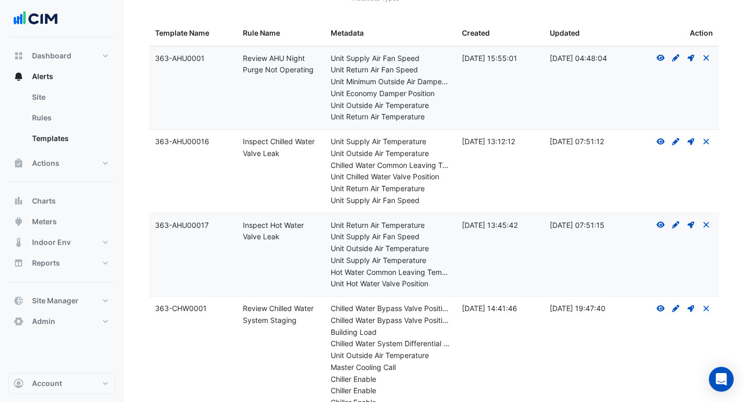
scroll to position [105, 0]
drag, startPoint x: 282, startPoint y: 152, endPoint x: 241, endPoint y: 146, distance: 41.8
click at [241, 146] on datatable-body-cell "Rule Name: Inspect Chilled Water Valve Leak" at bounding box center [281, 171] width 88 height 83
click at [260, 151] on div "Rule Name: Inspect Chilled Water Valve Leak" at bounding box center [280, 148] width 75 height 24
drag, startPoint x: 283, startPoint y: 154, endPoint x: 245, endPoint y: 140, distance: 40.7
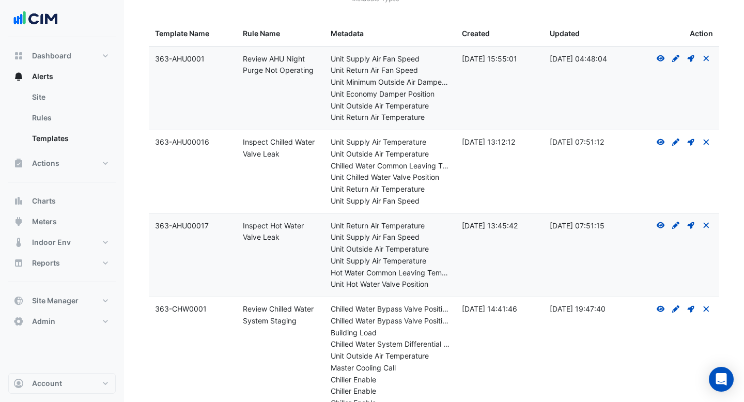
click at [245, 140] on div "Rule Name: Inspect Chilled Water Valve Leak" at bounding box center [280, 148] width 75 height 24
click at [258, 148] on div "Rule Name: Inspect Chilled Water Valve Leak" at bounding box center [280, 148] width 75 height 24
drag, startPoint x: 286, startPoint y: 238, endPoint x: 241, endPoint y: 227, distance: 46.6
click at [241, 227] on datatable-body-cell "Rule Name: Inspect Hot Water Valve Leak" at bounding box center [281, 255] width 88 height 83
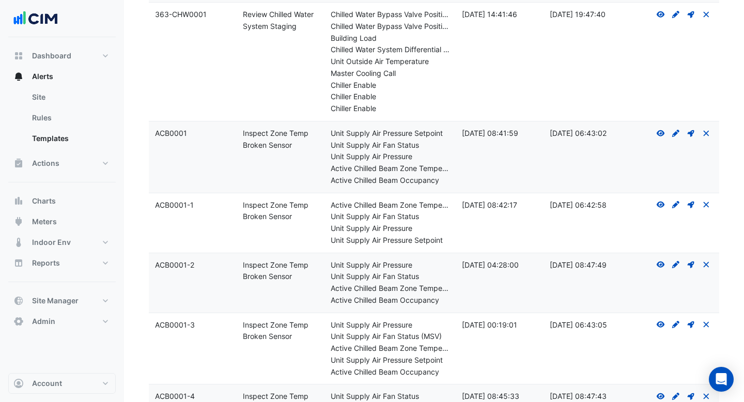
drag, startPoint x: 295, startPoint y: 218, endPoint x: 238, endPoint y: 208, distance: 58.8
click at [238, 208] on datatable-body-cell "Rule Name: Inspect Zone Temp Broken Sensor" at bounding box center [281, 222] width 88 height 59
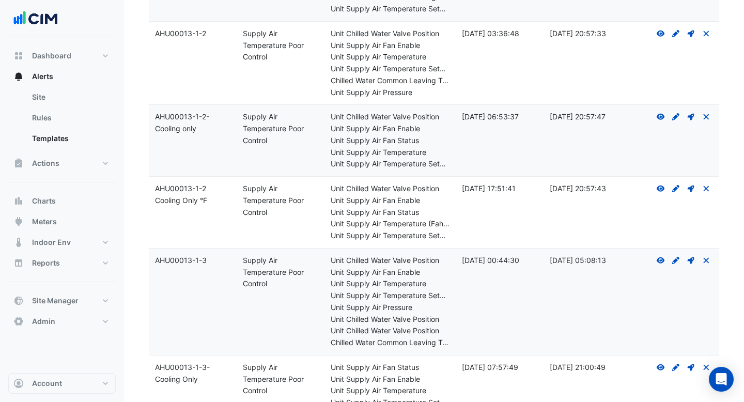
scroll to position [6543, 0]
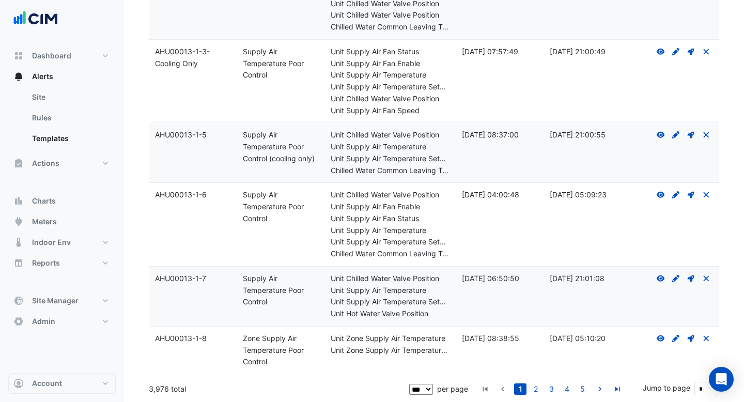
drag, startPoint x: 187, startPoint y: 386, endPoint x: 149, endPoint y: 387, distance: 38.2
click at [149, 387] on div "3,976 total" at bounding box center [278, 389] width 258 height 26
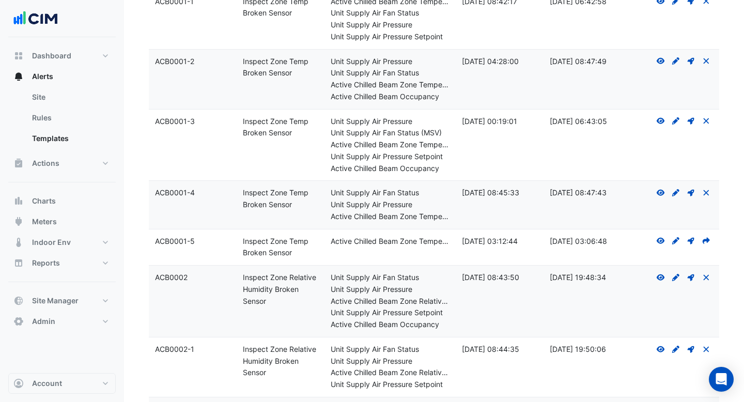
scroll to position [602, 0]
click at [675, 61] on icon at bounding box center [675, 61] width 7 height 7
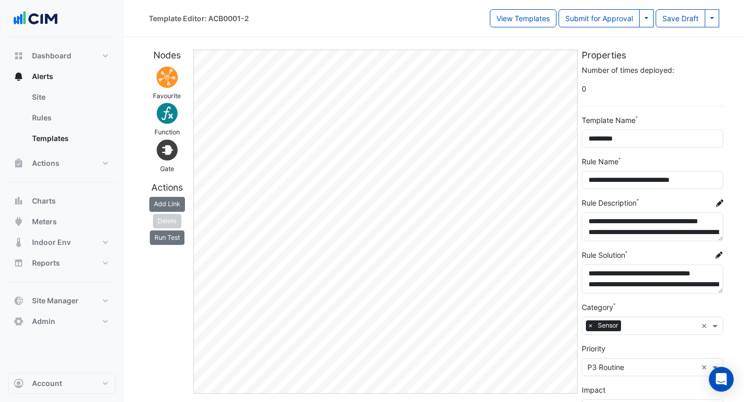
click at [316, 39] on section "**********" at bounding box center [434, 297] width 620 height 521
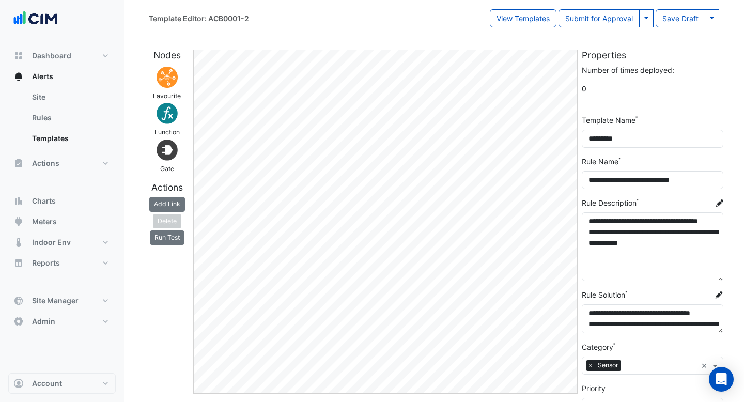
drag, startPoint x: 721, startPoint y: 238, endPoint x: 718, endPoint y: 278, distance: 39.9
click at [718, 278] on textarea "**********" at bounding box center [653, 246] width 142 height 69
drag, startPoint x: 640, startPoint y: 241, endPoint x: 680, endPoint y: 255, distance: 42.1
click at [680, 256] on textarea "**********" at bounding box center [653, 246] width 142 height 69
click at [680, 255] on textarea "**********" at bounding box center [653, 246] width 142 height 69
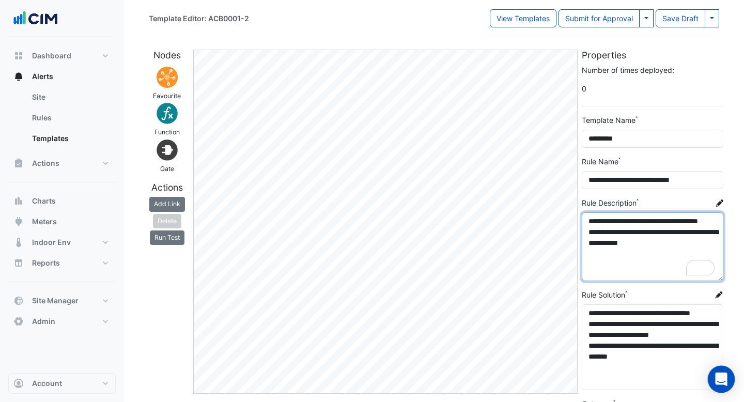
drag, startPoint x: 717, startPoint y: 332, endPoint x: 709, endPoint y: 388, distance: 57.3
click at [709, 388] on body "Template Editor: ACB0001-2 View Templates Submit for Approval Save & Approve Te…" at bounding box center [372, 327] width 744 height 654
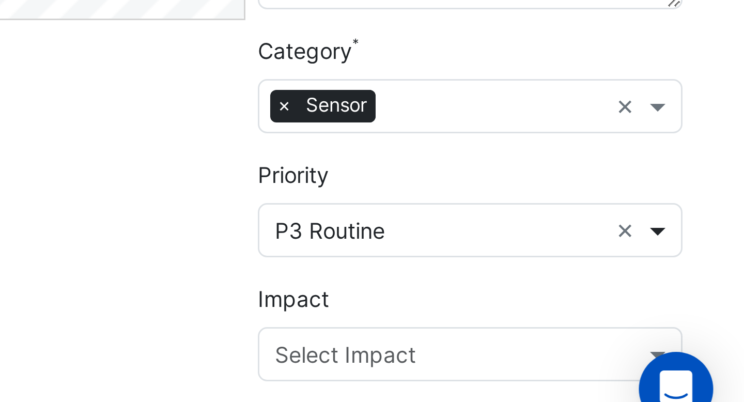
click at [715, 327] on span at bounding box center [716, 326] width 13 height 11
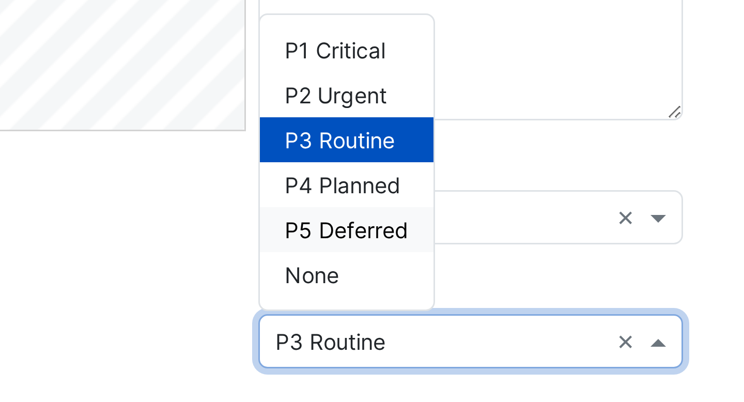
click at [653, 272] on div "Category × Sensor ×" at bounding box center [653, 277] width 142 height 33
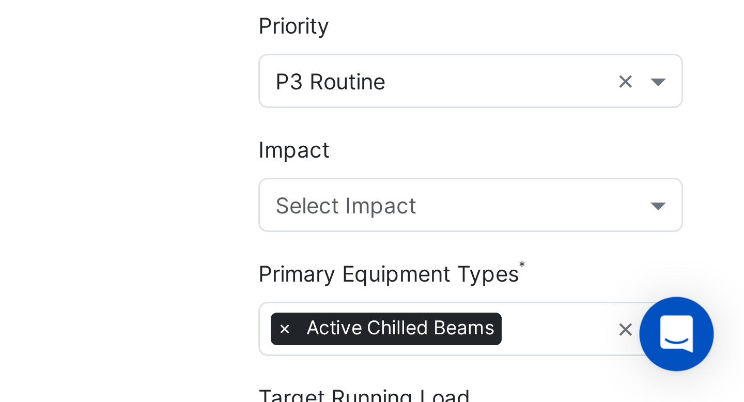
click at [654, 331] on input "text" at bounding box center [641, 336] width 109 height 11
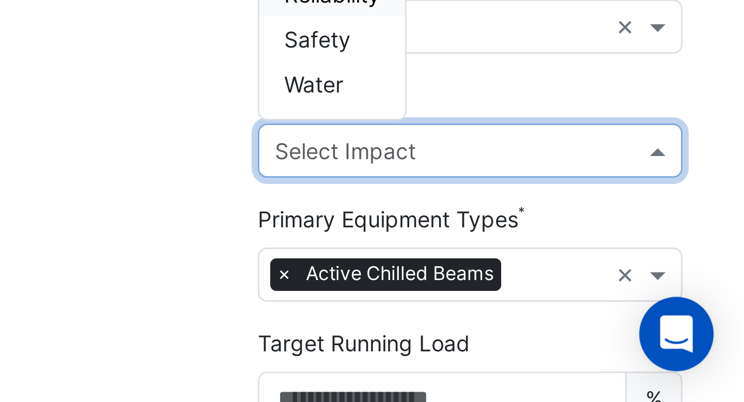
click at [554, 337] on div "Edit" at bounding box center [385, 165] width 388 height 605
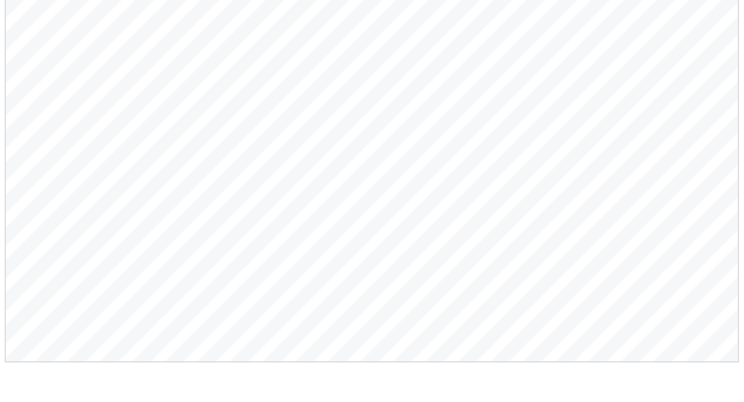
scroll to position [169, 0]
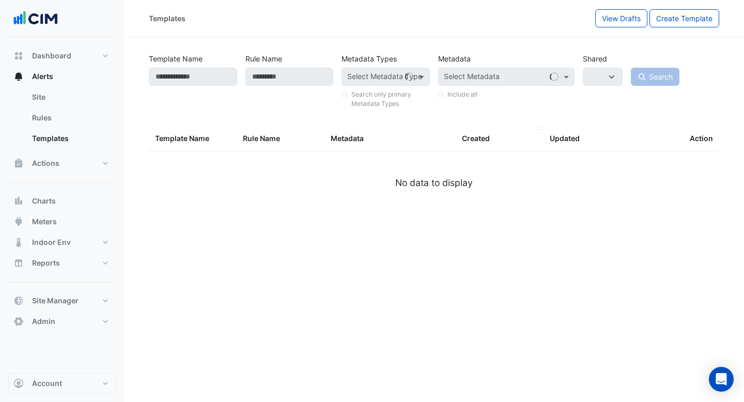
select select
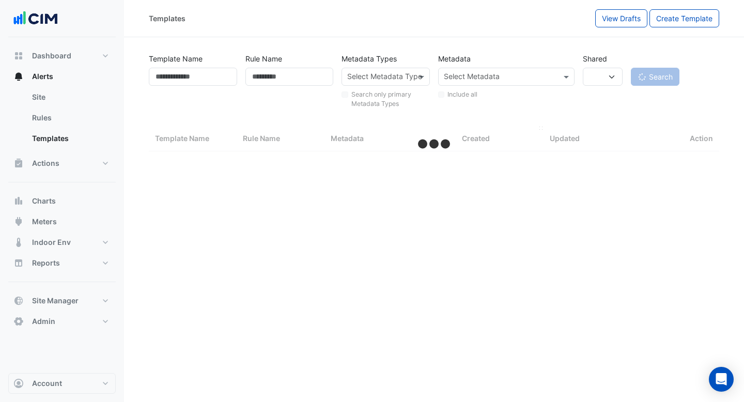
select select "***"
